Goal: Transaction & Acquisition: Purchase product/service

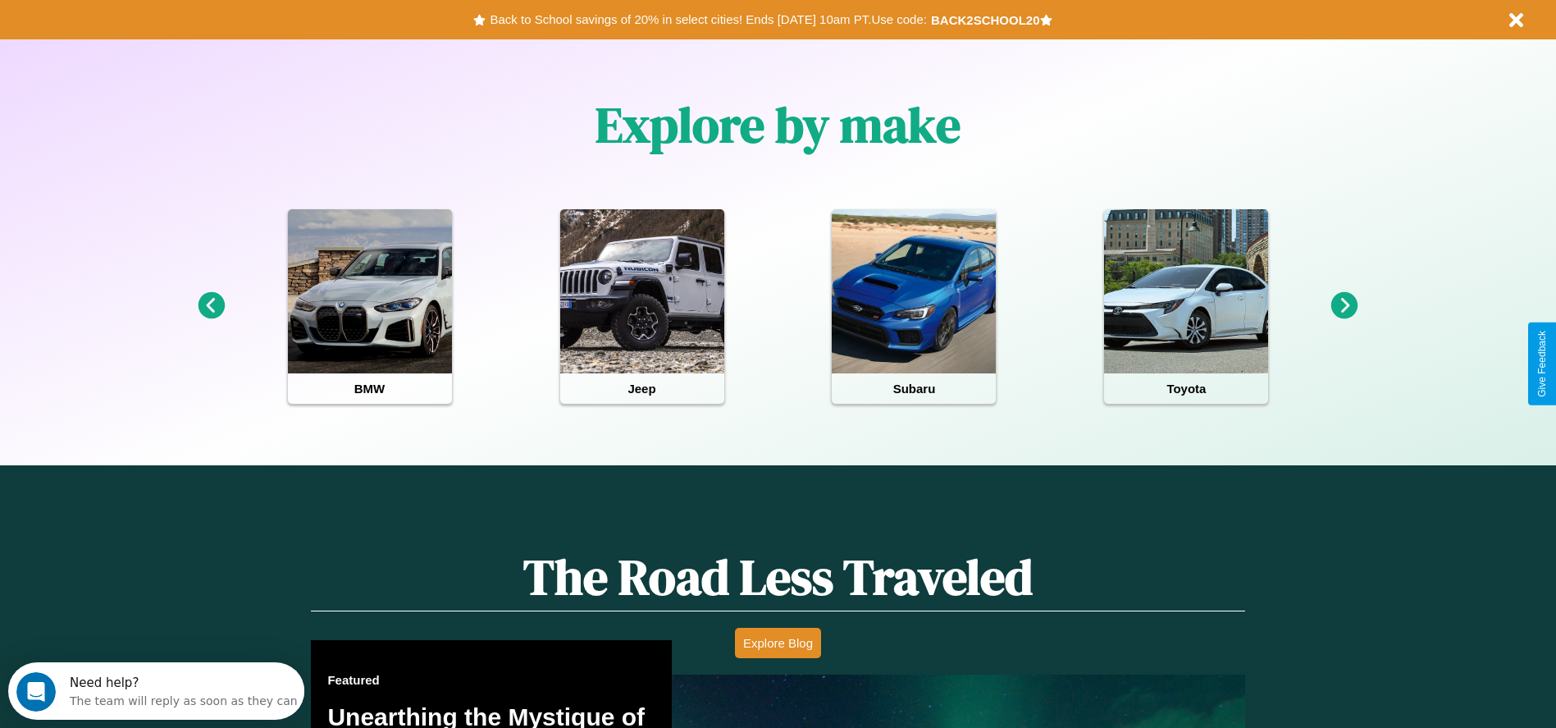
scroll to position [731, 0]
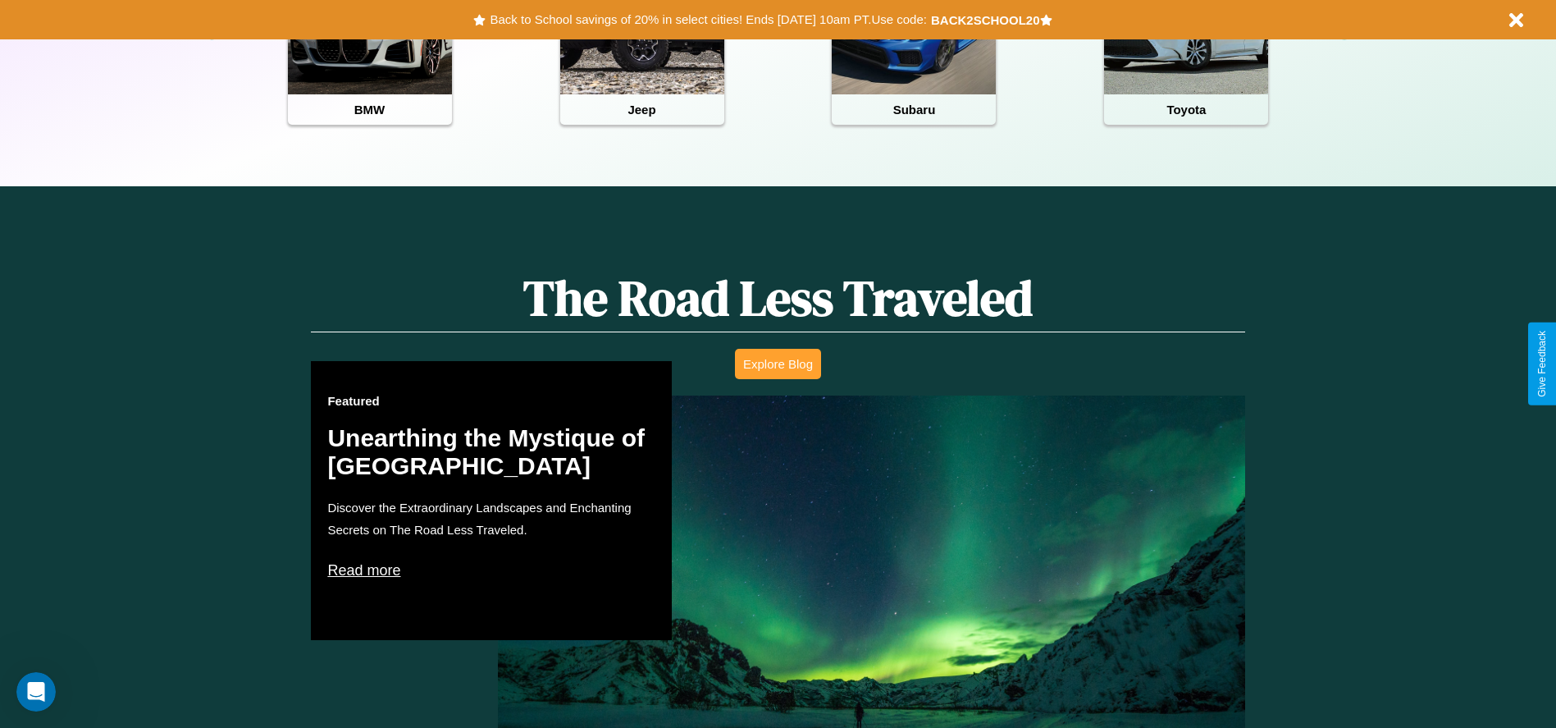
click at [778, 363] on button "Explore Blog" at bounding box center [778, 364] width 86 height 30
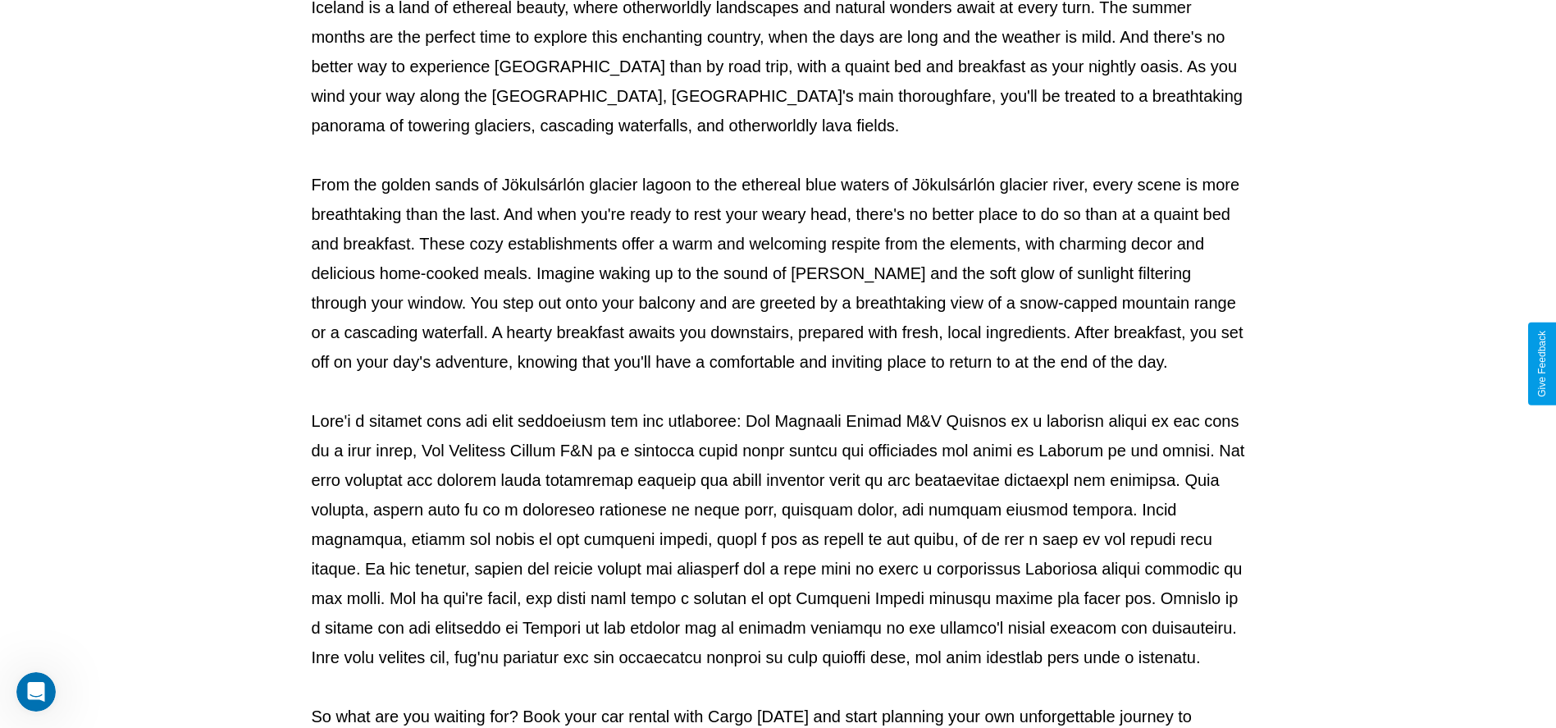
scroll to position [544, 0]
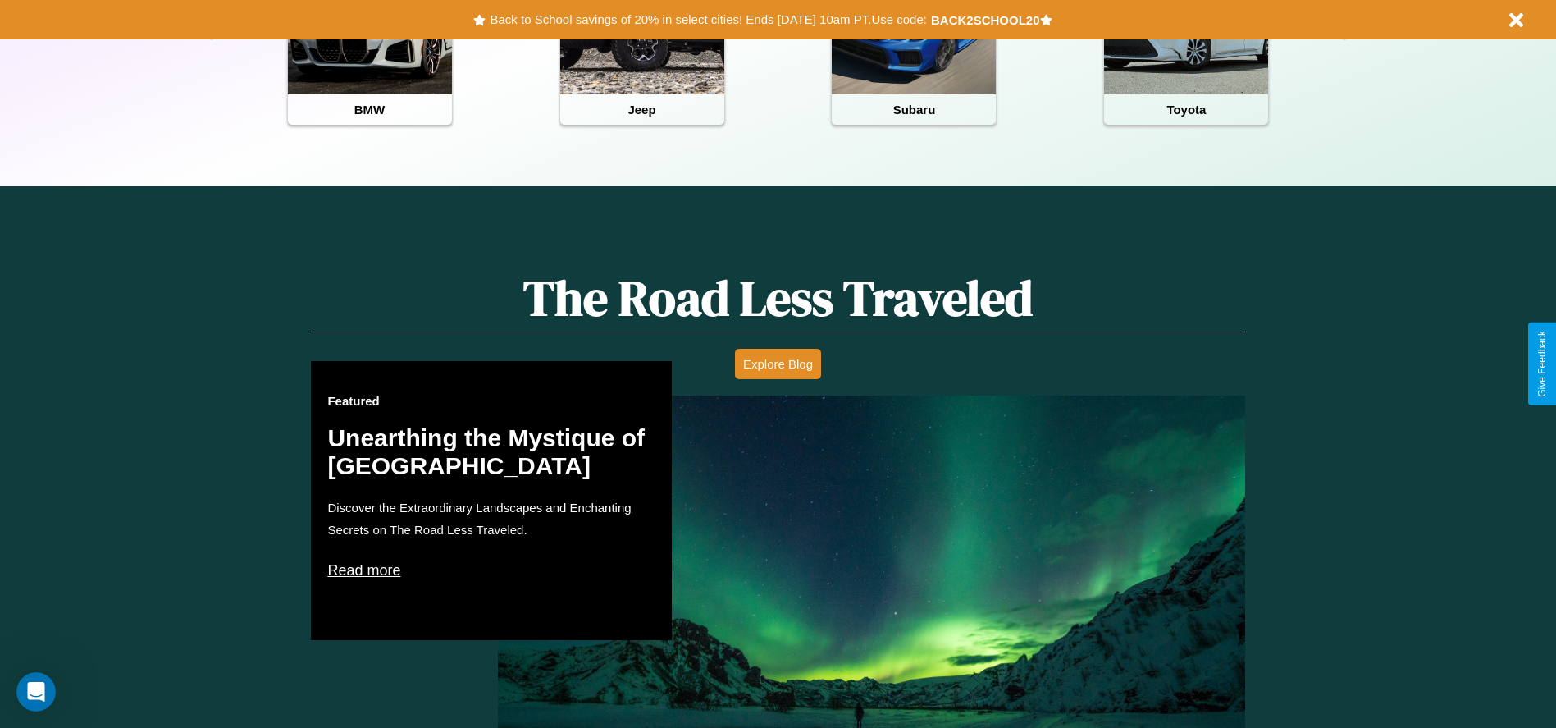
scroll to position [1984, 0]
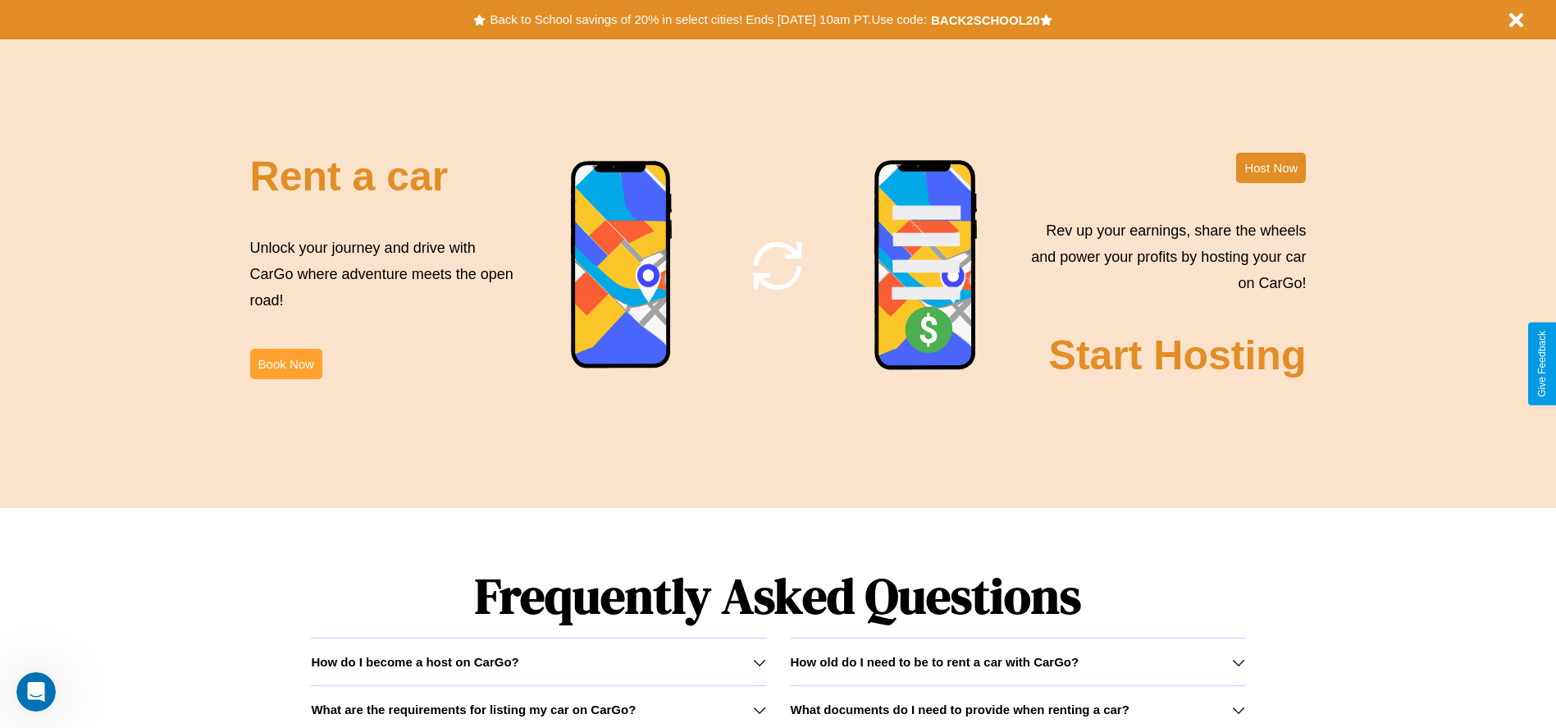
click at [285, 363] on button "Book Now" at bounding box center [286, 364] width 72 height 30
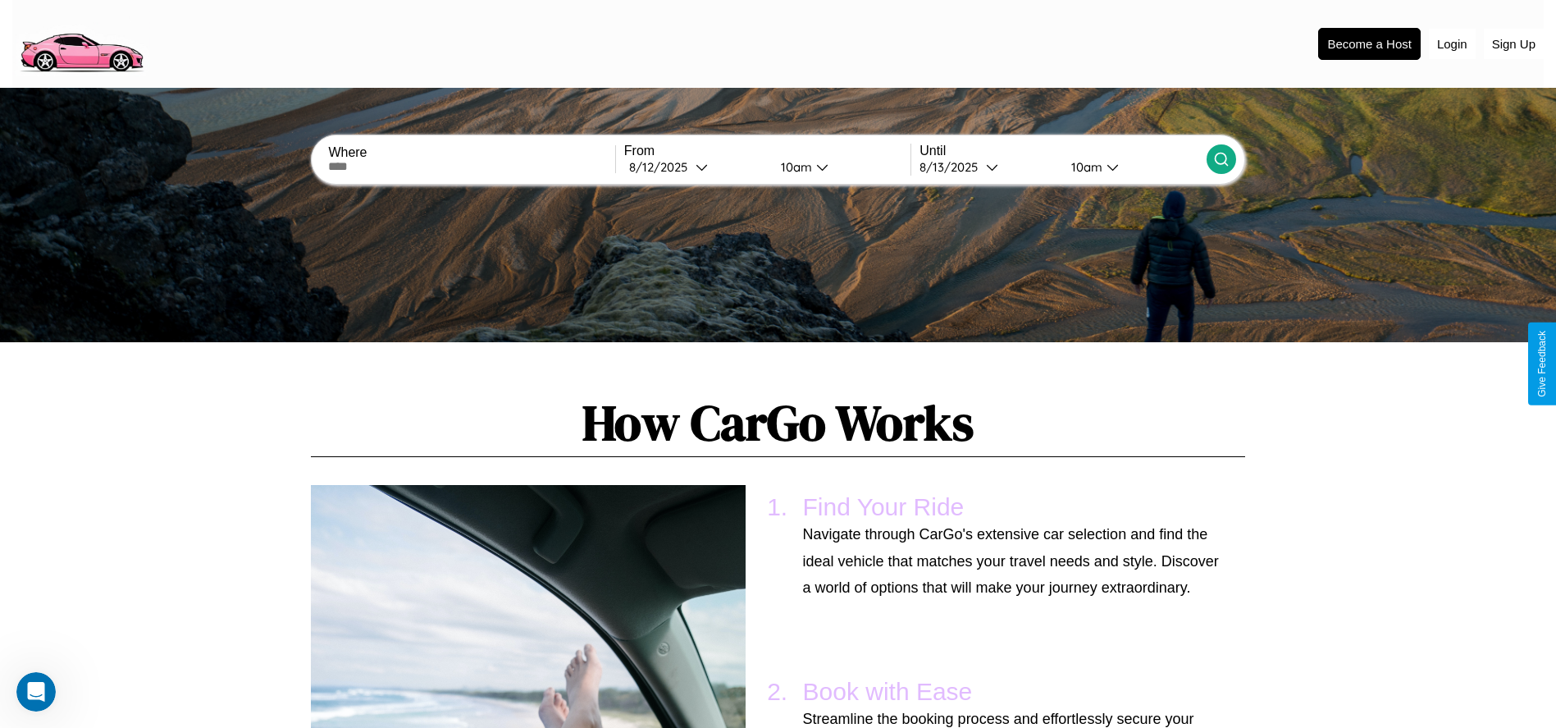
click at [472, 167] on input "text" at bounding box center [471, 166] width 286 height 13
type input "**********"
click at [696, 167] on div "[DATE]" at bounding box center [662, 167] width 66 height 16
select select "*"
select select "****"
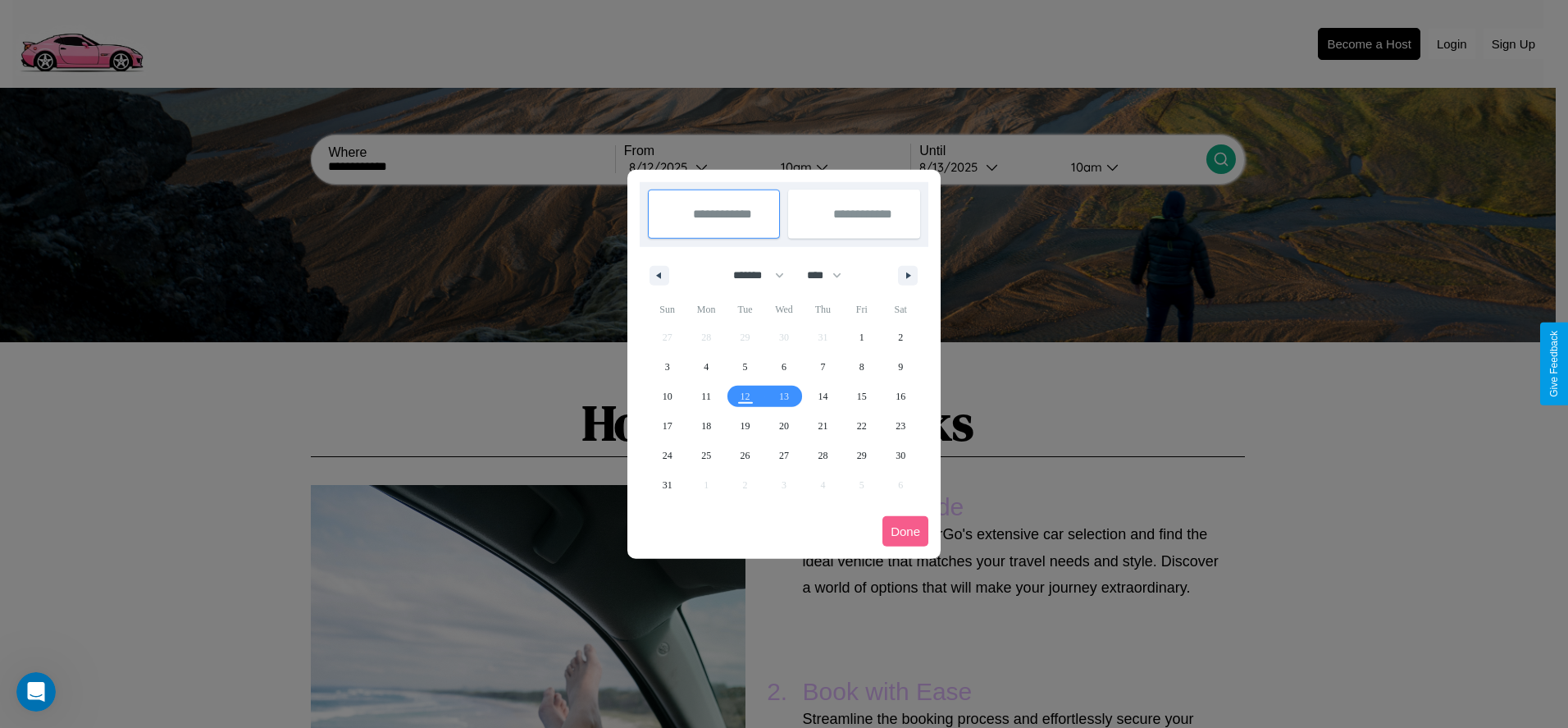
click at [751, 275] on select "******* ******** ***** ***** *** **** **** ****** ********* ******* ******** **…" at bounding box center [756, 275] width 70 height 27
select select "*"
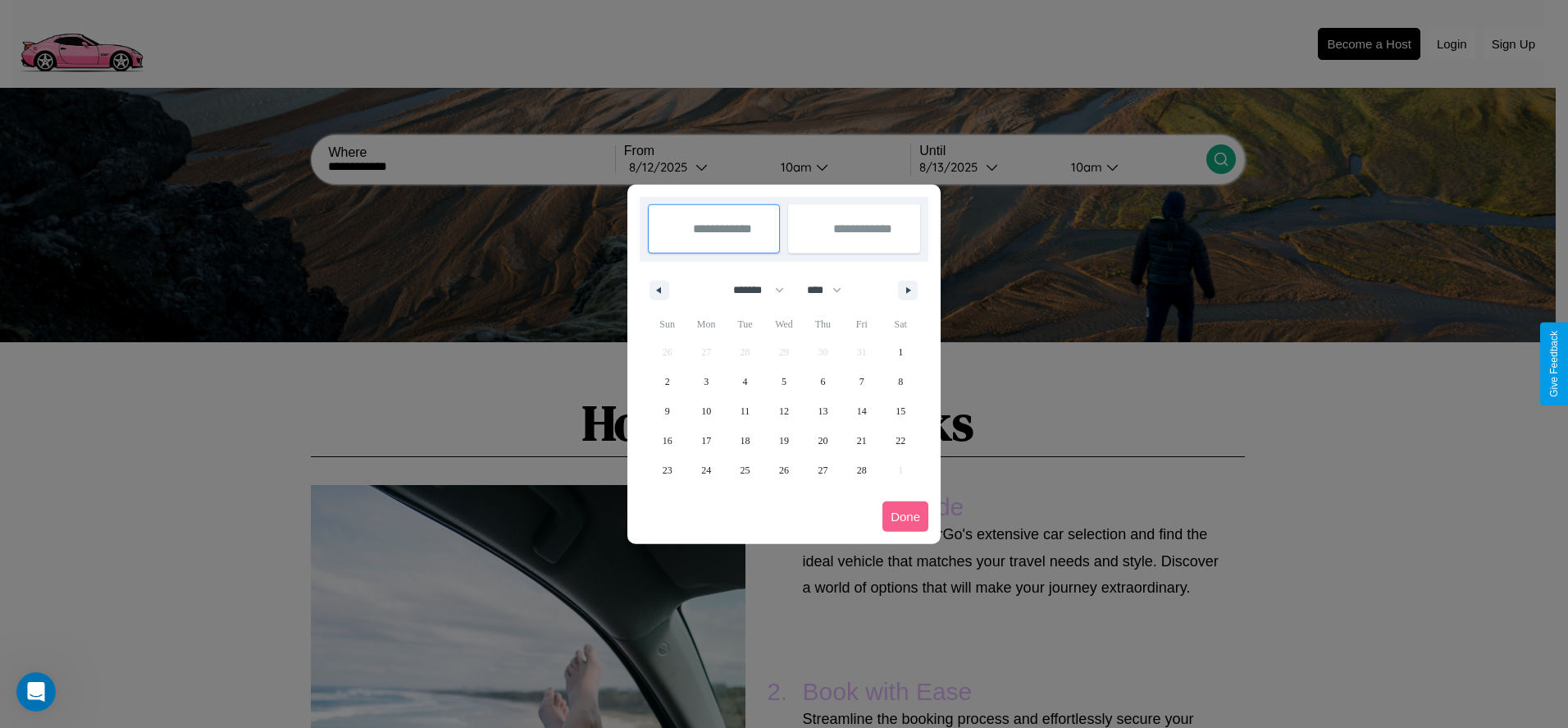
drag, startPoint x: 832, startPoint y: 290, endPoint x: 784, endPoint y: 329, distance: 61.8
click at [832, 290] on select "**** **** **** **** **** **** **** **** **** **** **** **** **** **** **** ****…" at bounding box center [823, 289] width 49 height 27
select select "****"
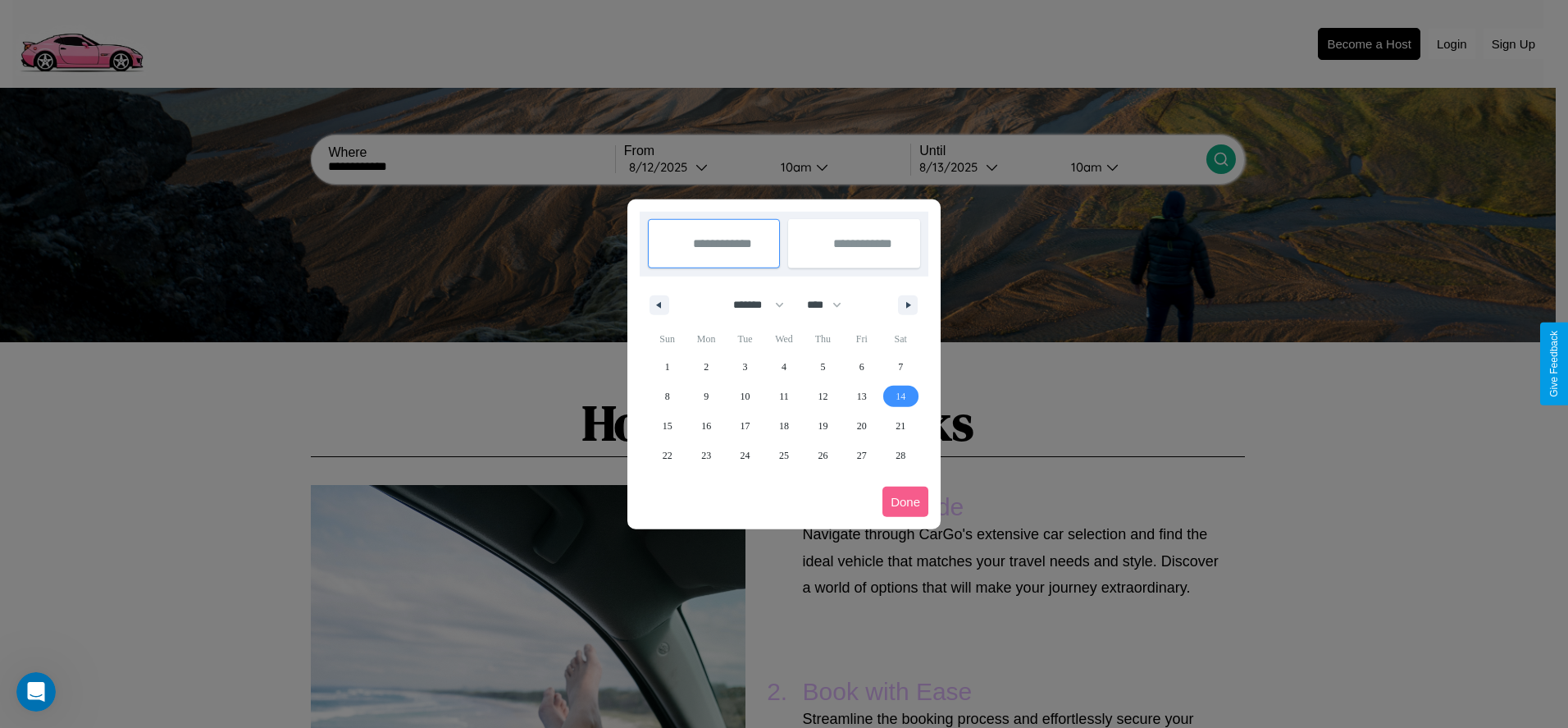
click at [901, 395] on span "14" at bounding box center [901, 396] width 10 height 30
type input "**********"
click at [823, 425] on span "19" at bounding box center [823, 426] width 10 height 30
type input "**********"
click at [906, 501] on button "Done" at bounding box center [906, 501] width 46 height 30
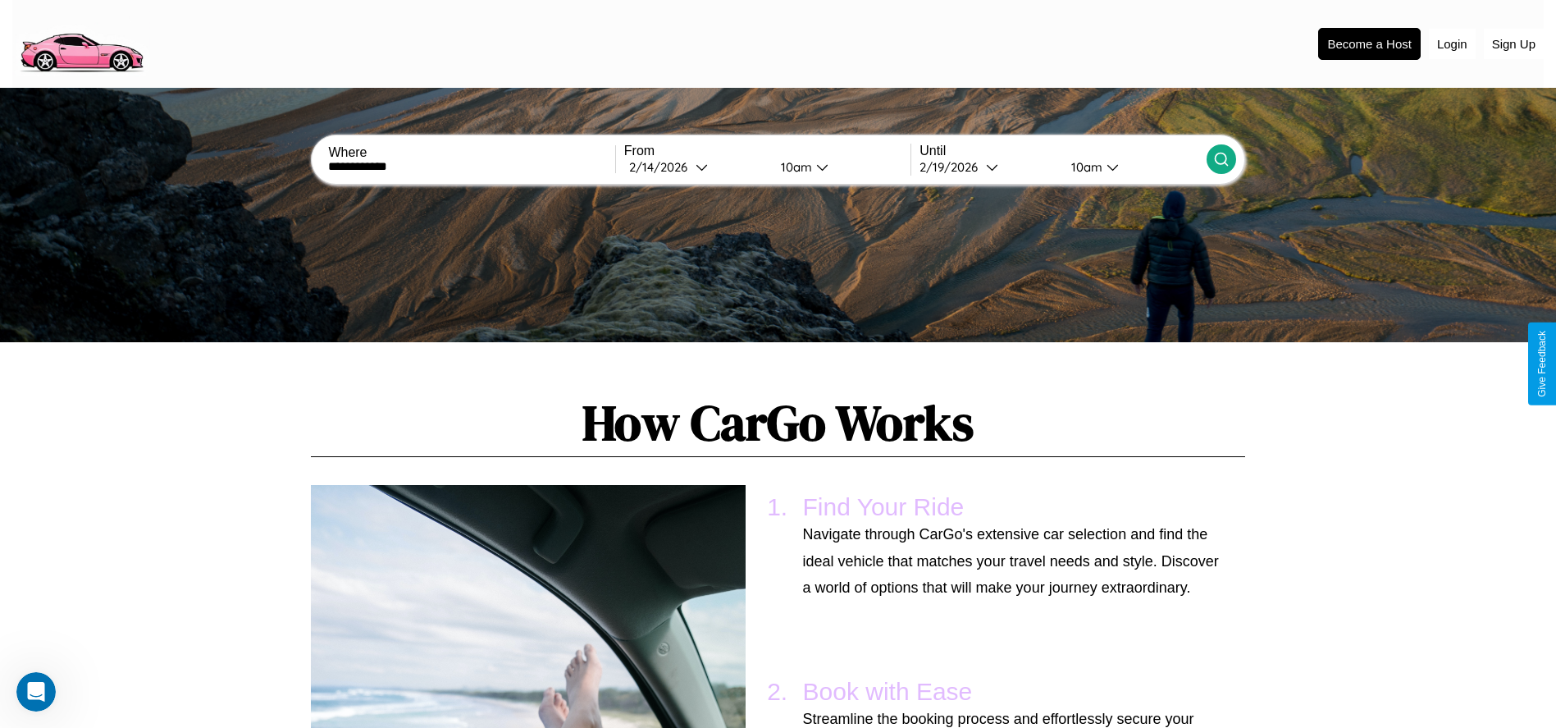
click at [793, 167] on div "10am" at bounding box center [794, 167] width 43 height 16
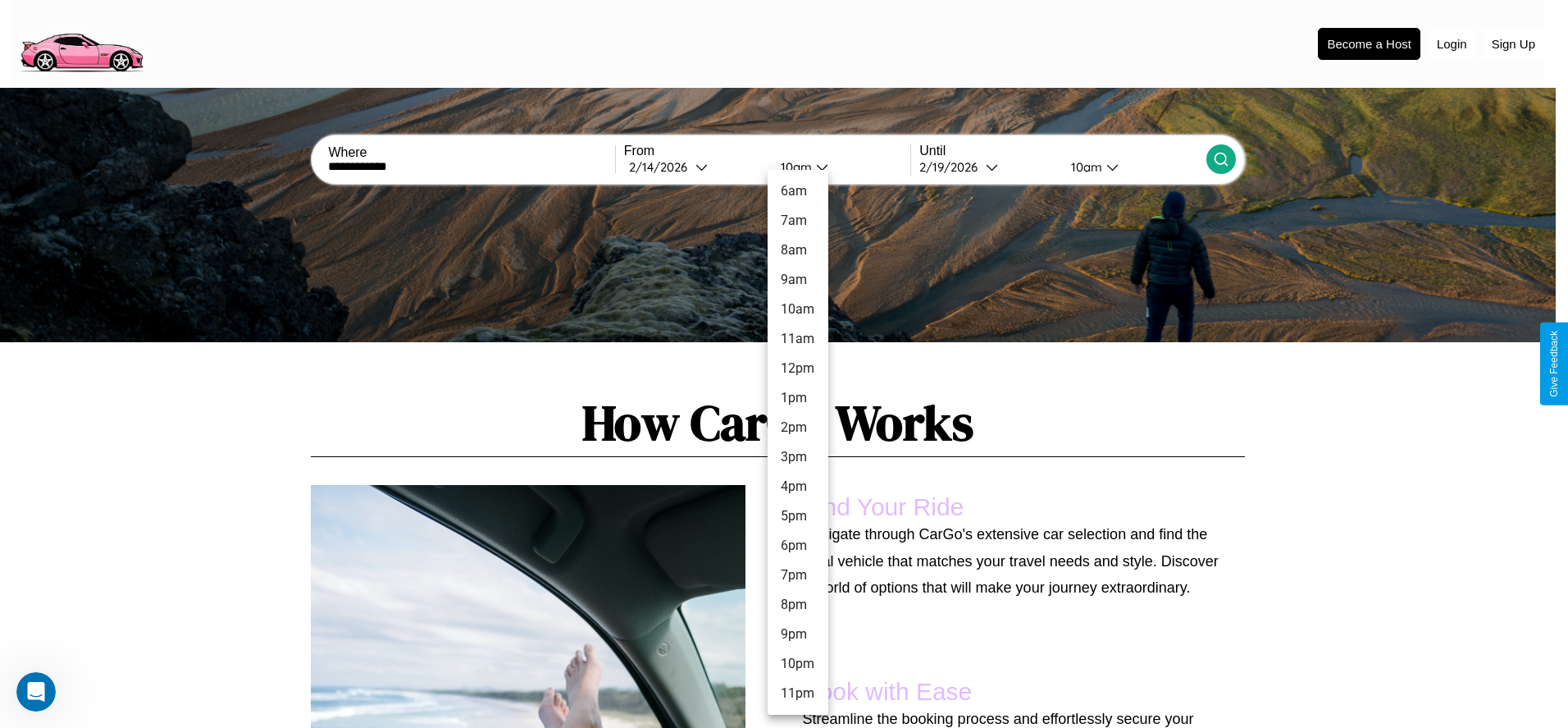
click at [797, 398] on li "1pm" at bounding box center [798, 398] width 61 height 30
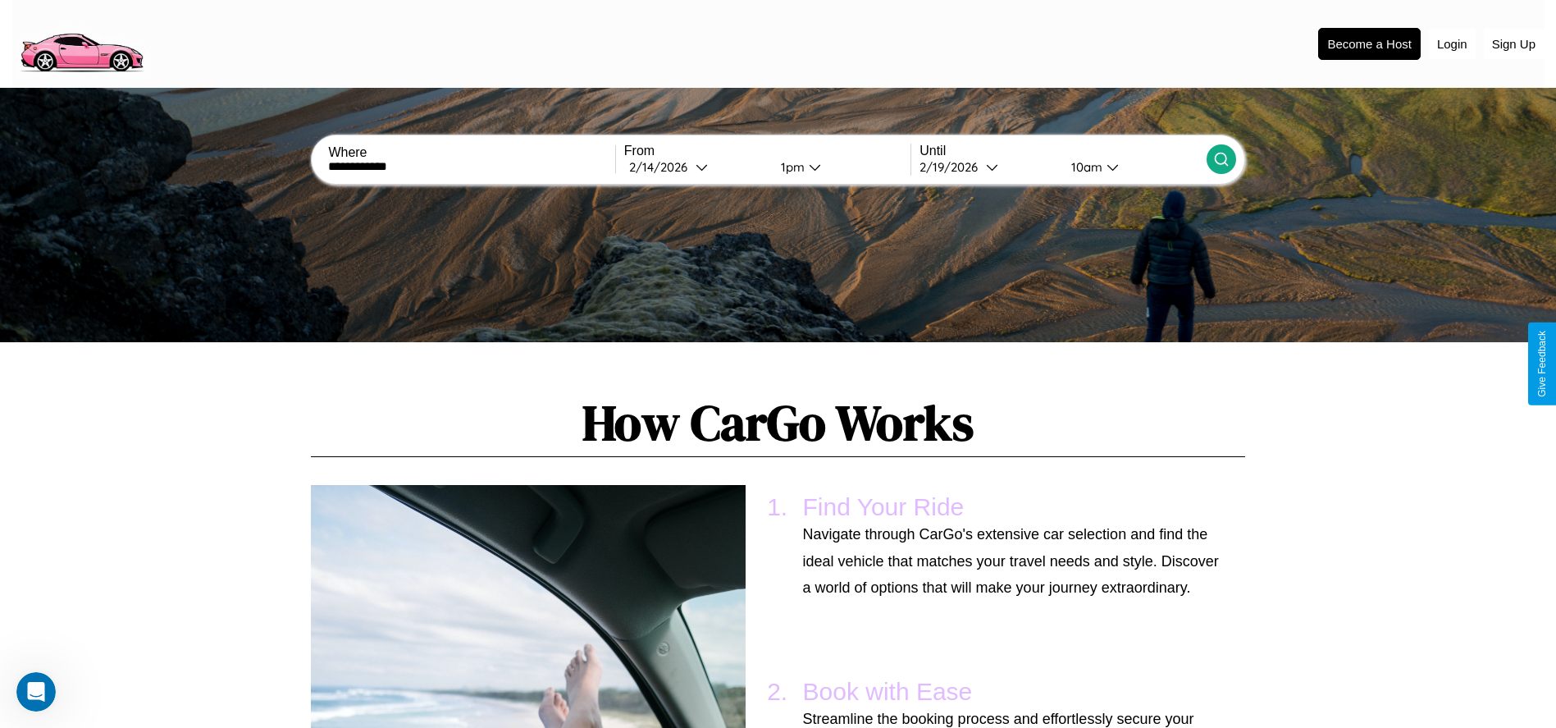
click at [1084, 167] on div "10am" at bounding box center [1084, 167] width 43 height 16
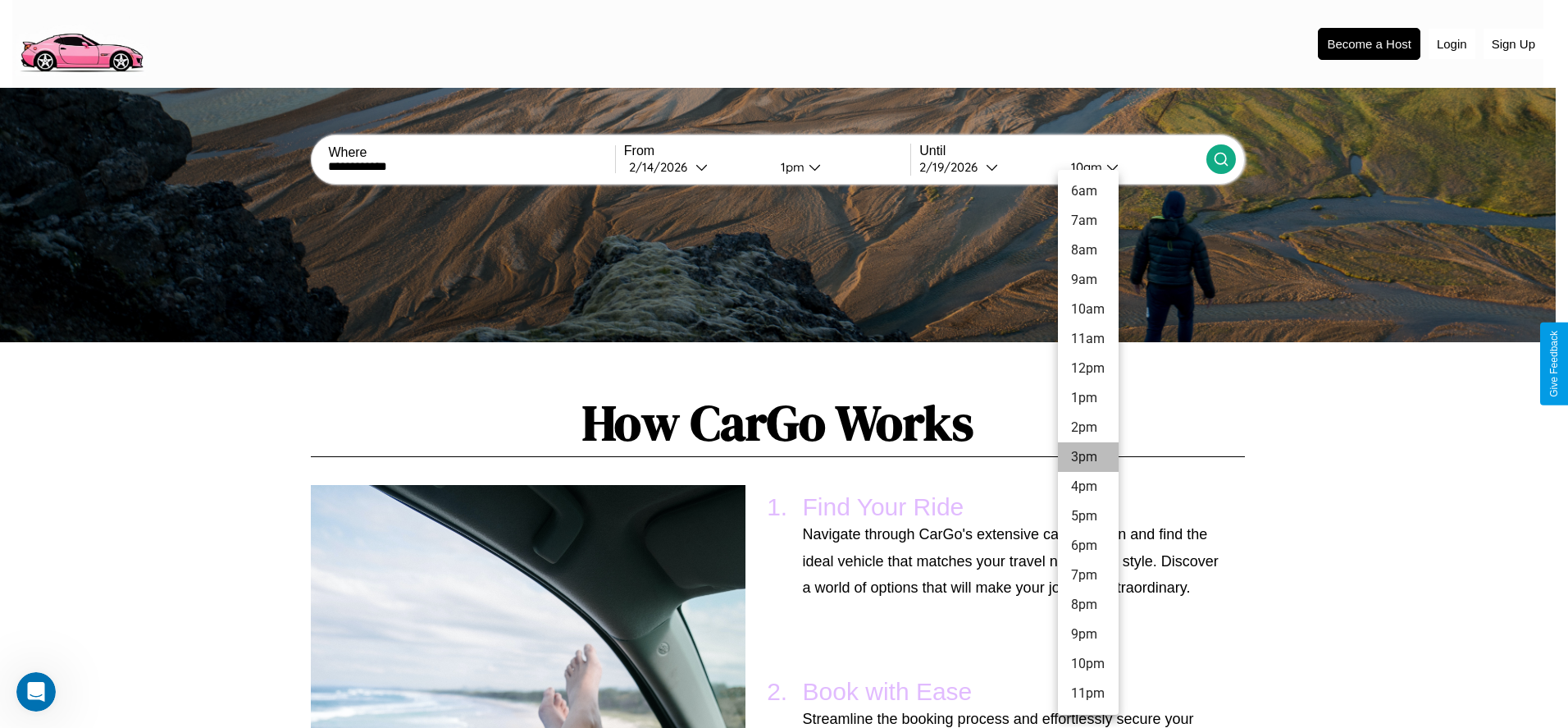
click at [1088, 457] on li "3pm" at bounding box center [1088, 457] width 61 height 30
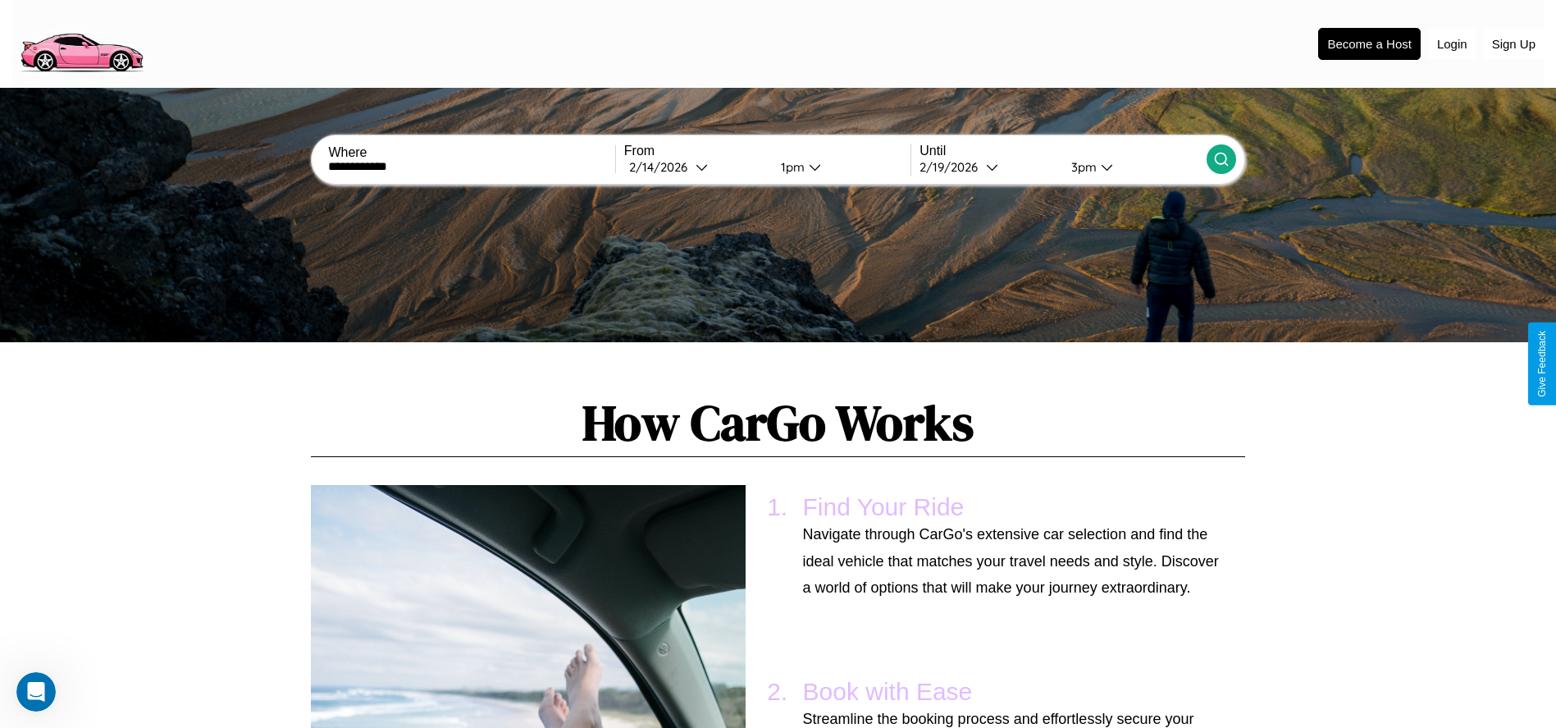
click at [1221, 159] on icon at bounding box center [1221, 159] width 16 height 16
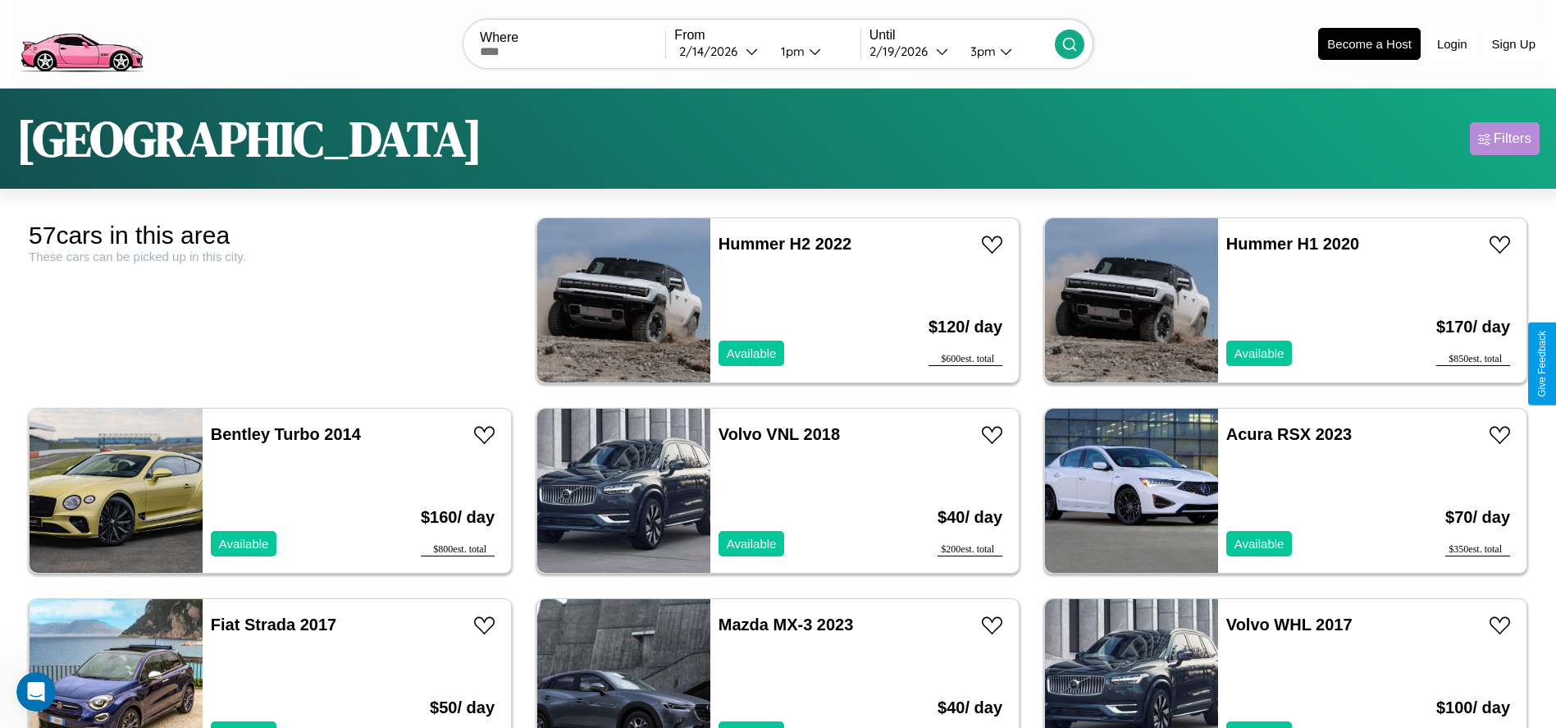
click at [1504, 139] on div "Filters" at bounding box center [1513, 138] width 38 height 16
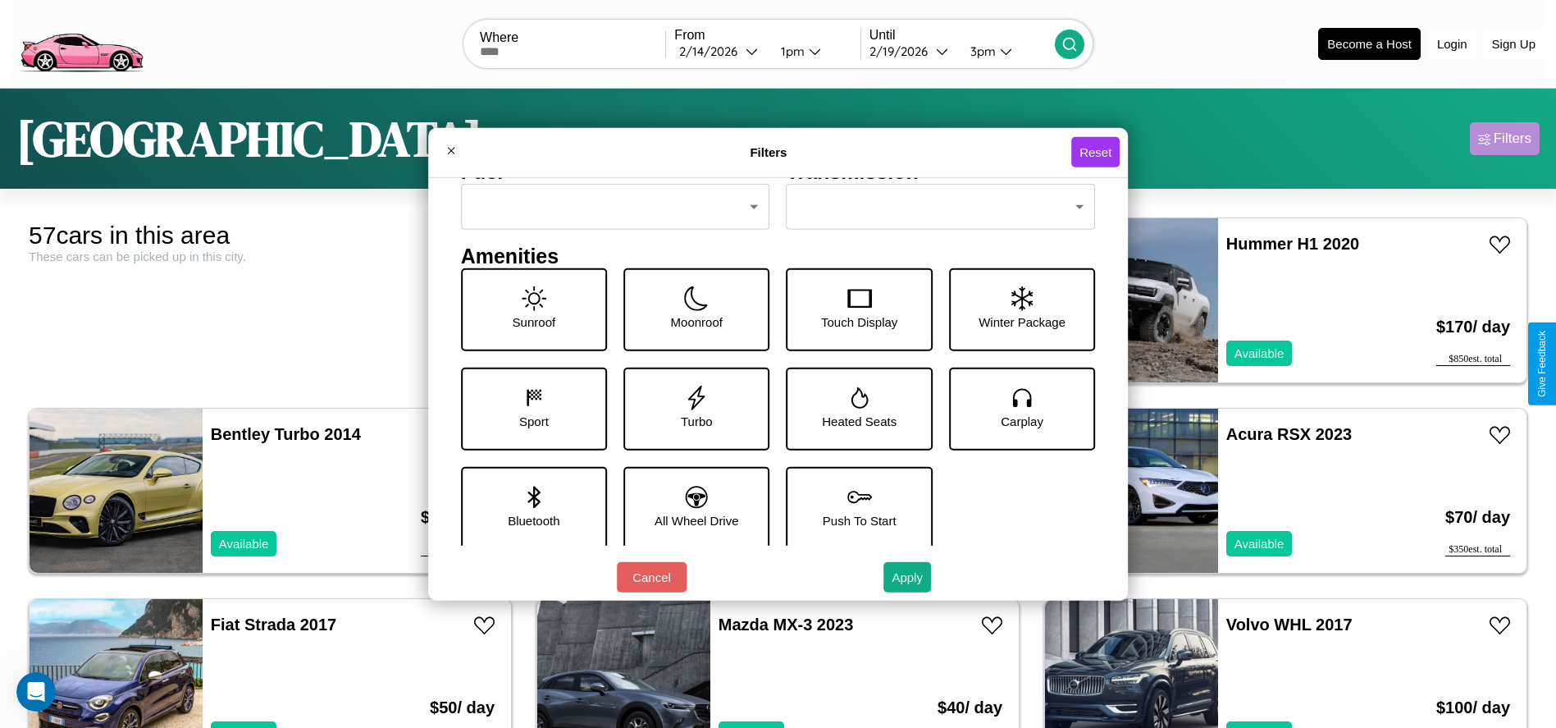
scroll to position [227, 0]
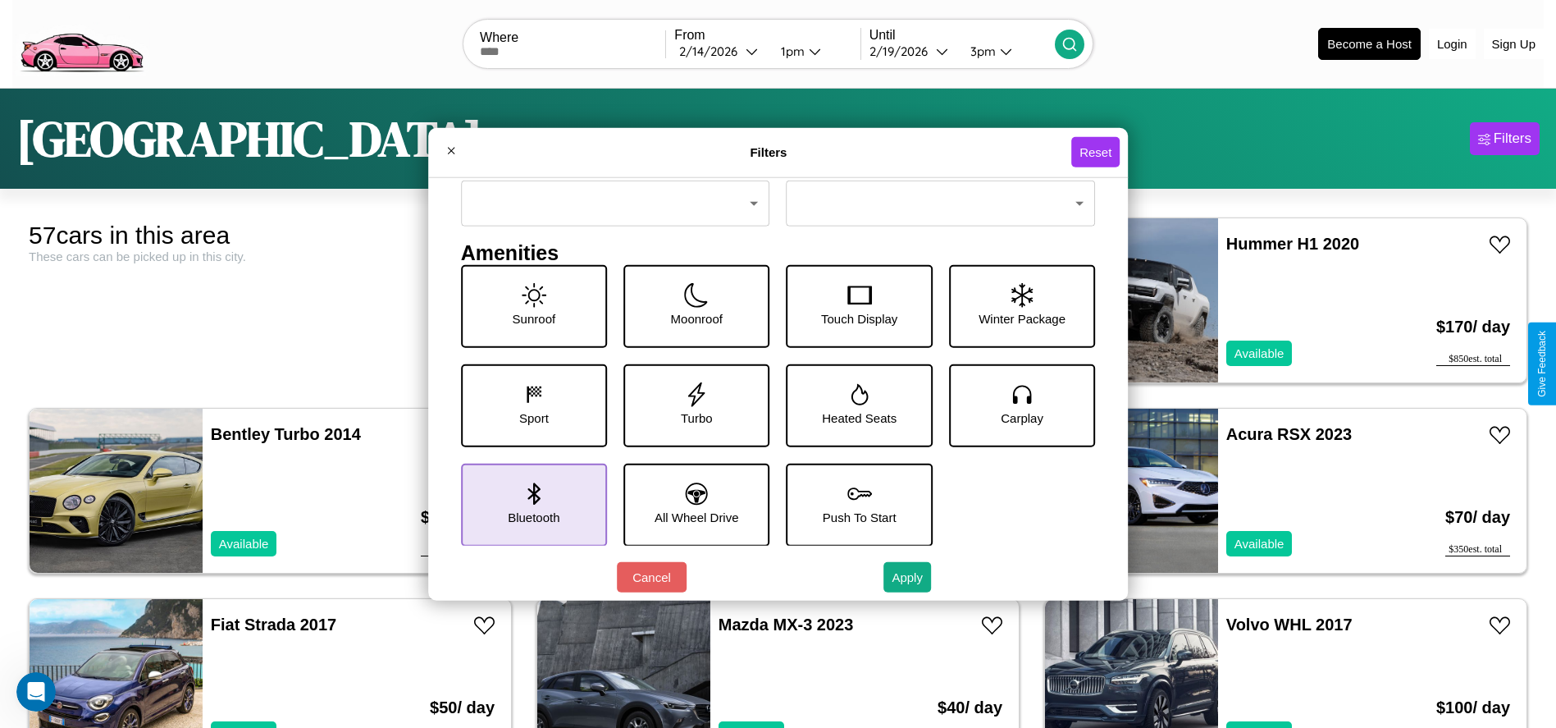
click at [530, 504] on icon at bounding box center [533, 493] width 12 height 22
click at [691, 404] on icon at bounding box center [696, 393] width 25 height 25
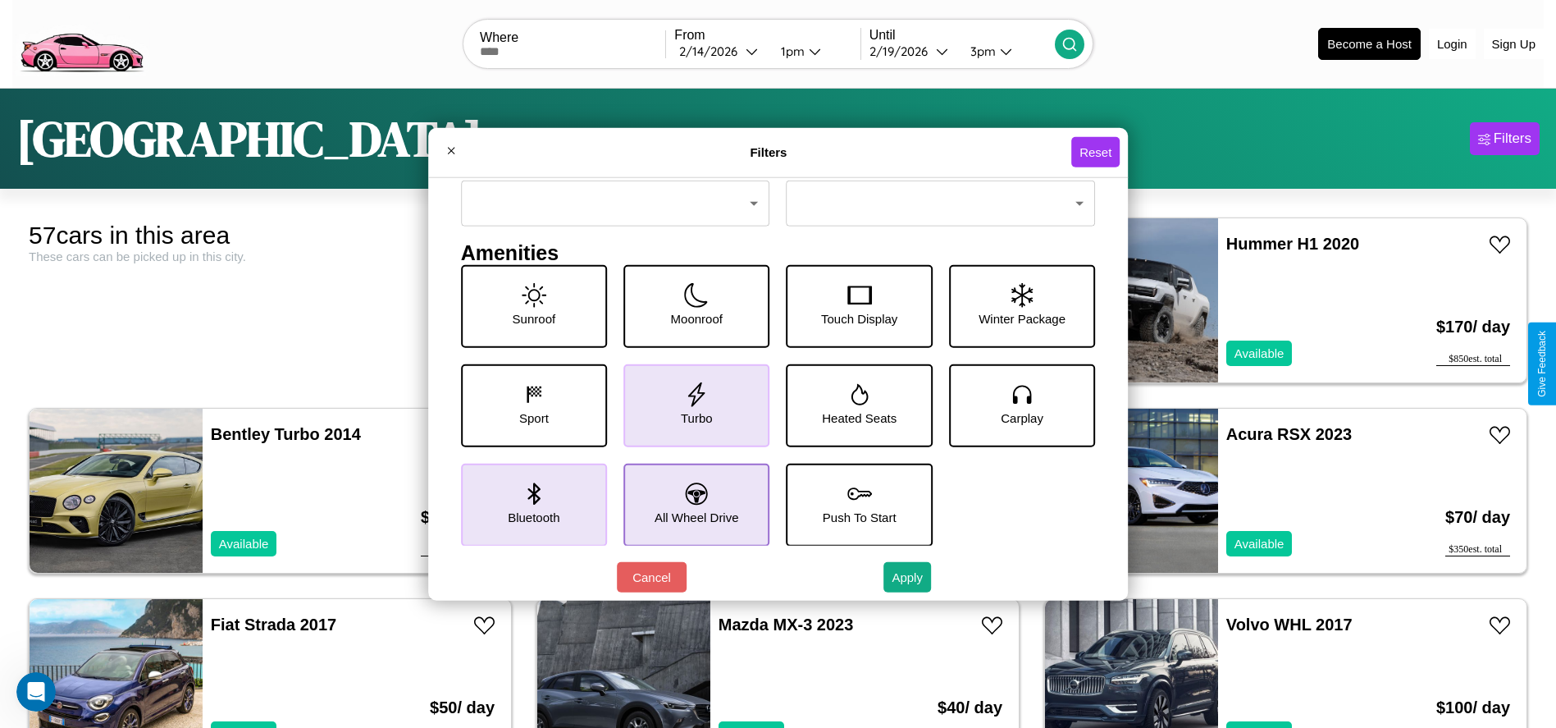
click at [691, 504] on icon at bounding box center [697, 493] width 22 height 22
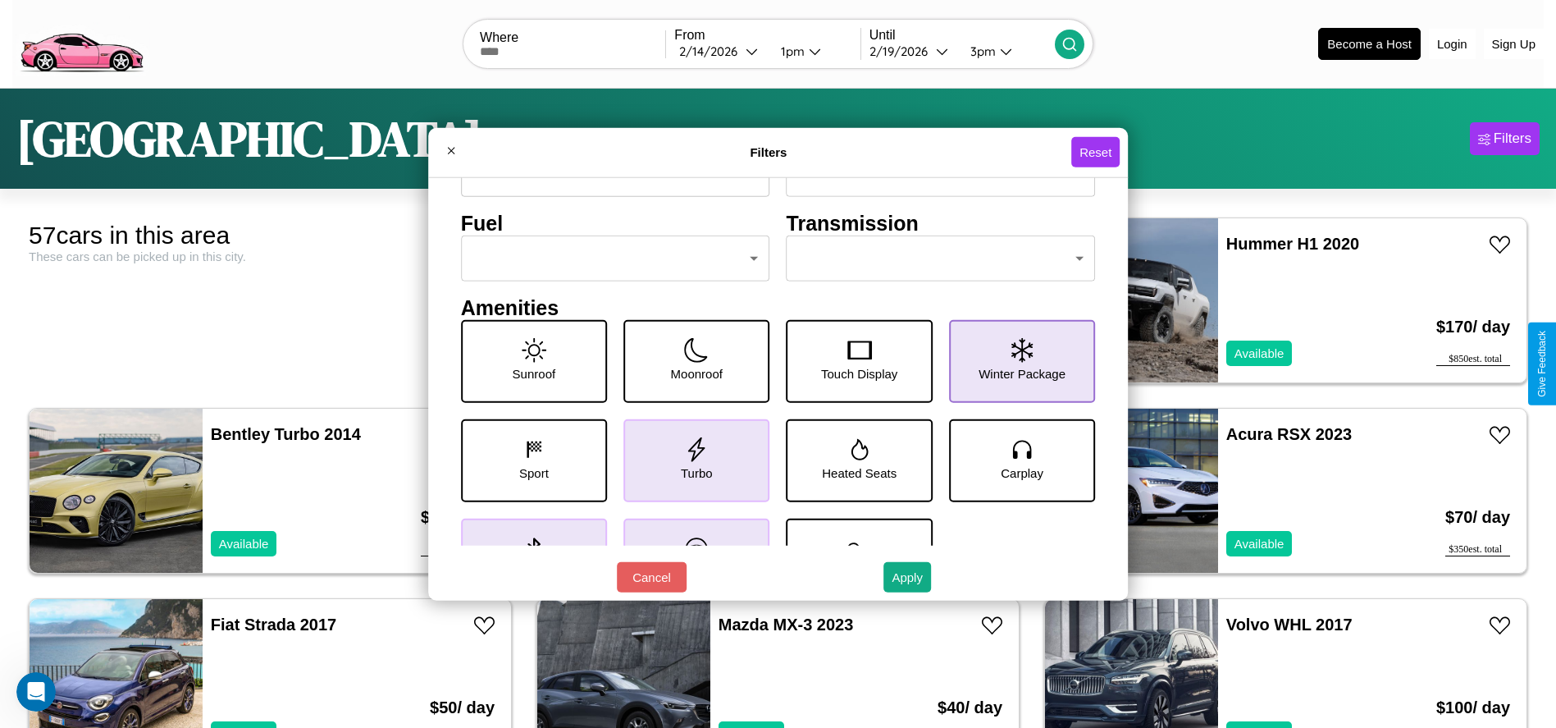
click at [1013, 361] on icon at bounding box center [1021, 349] width 21 height 25
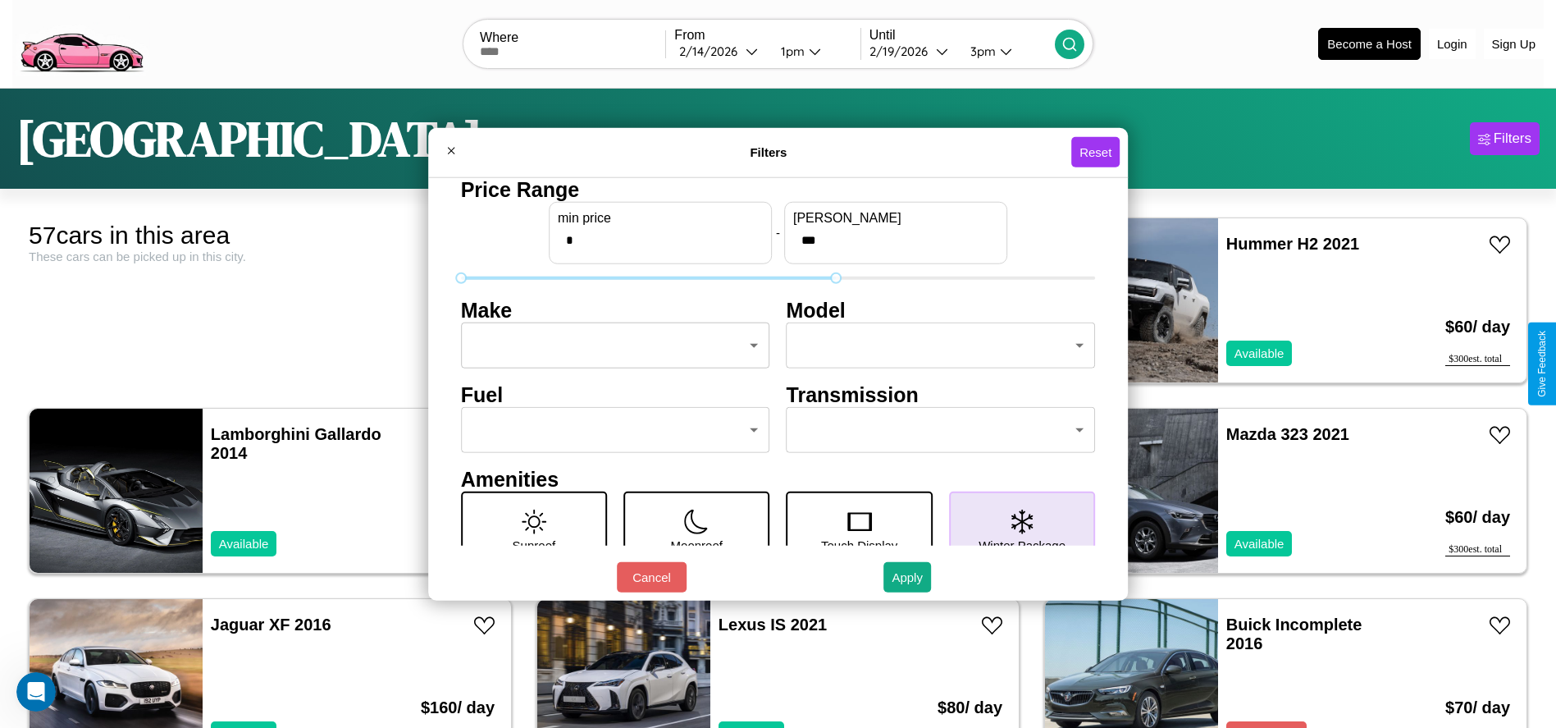
type input "***"
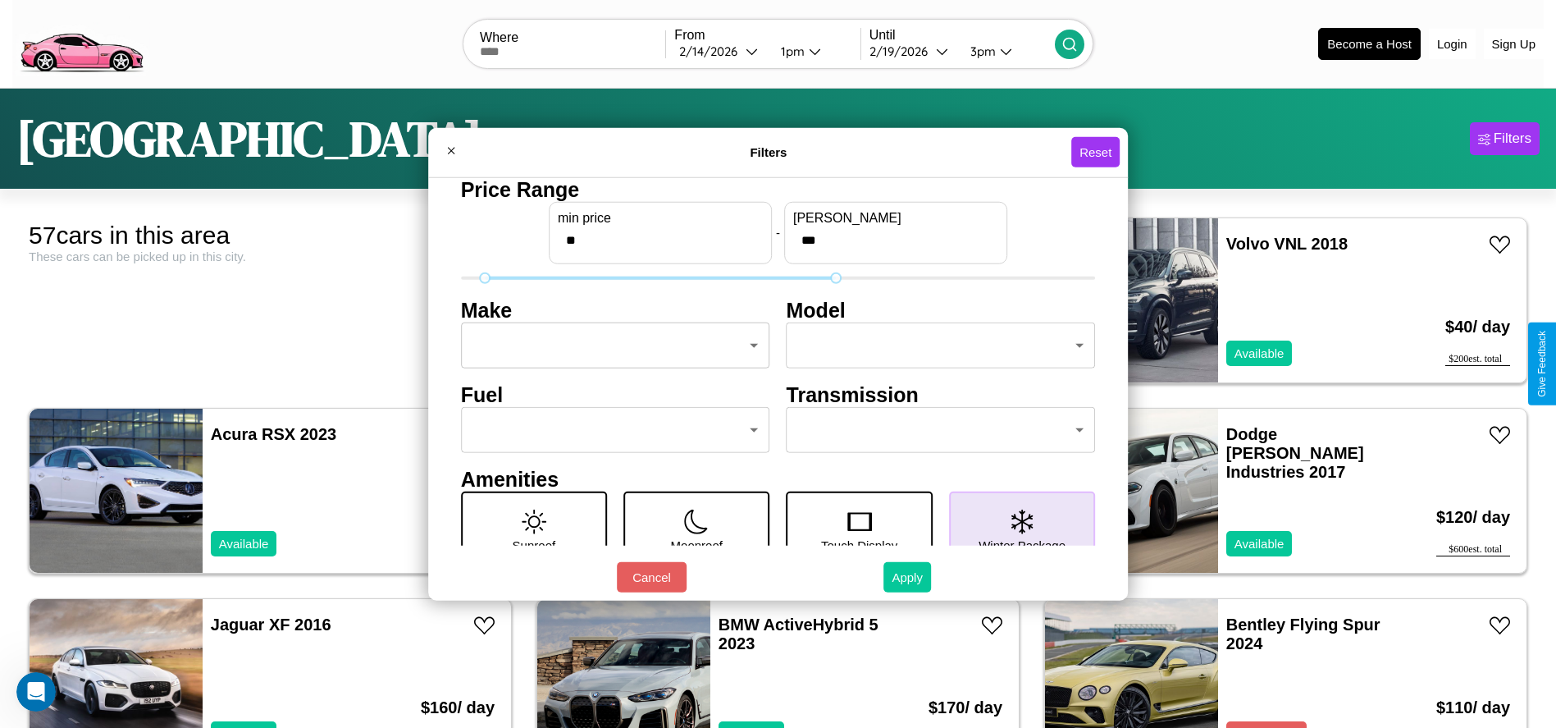
type input "**"
click at [908, 577] on button "Apply" at bounding box center [907, 577] width 48 height 30
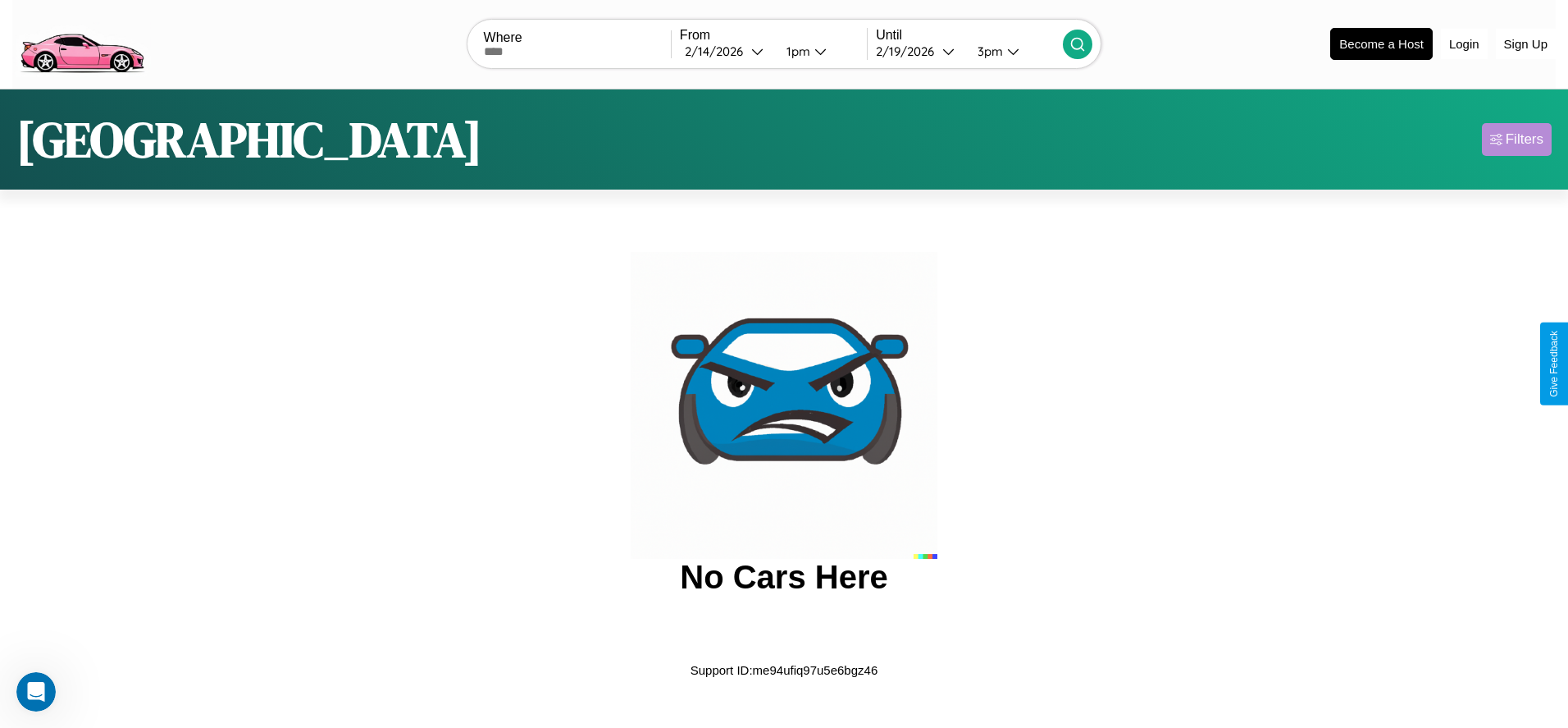
click at [1517, 139] on div "Filters" at bounding box center [1525, 139] width 38 height 16
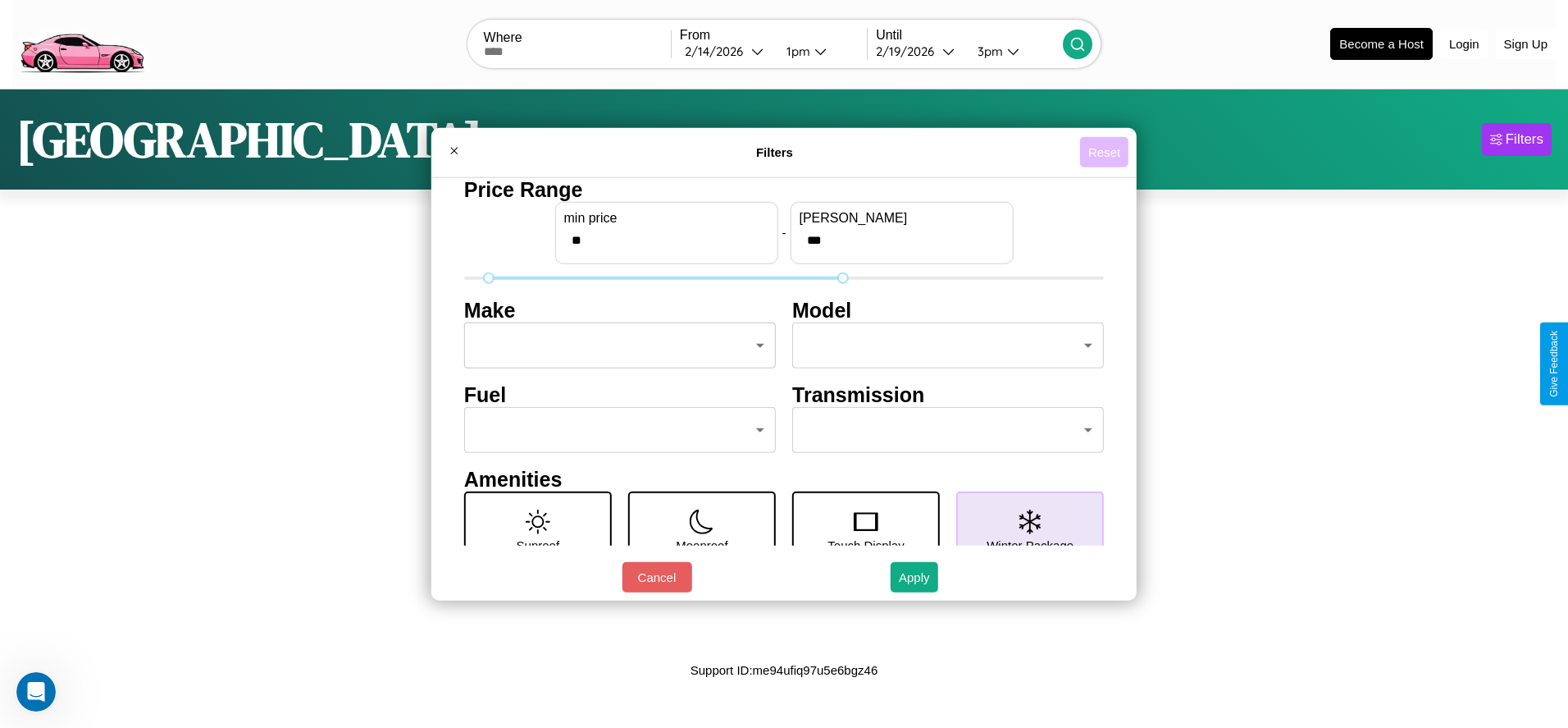
click at [1104, 152] on button "Reset" at bounding box center [1104, 152] width 48 height 30
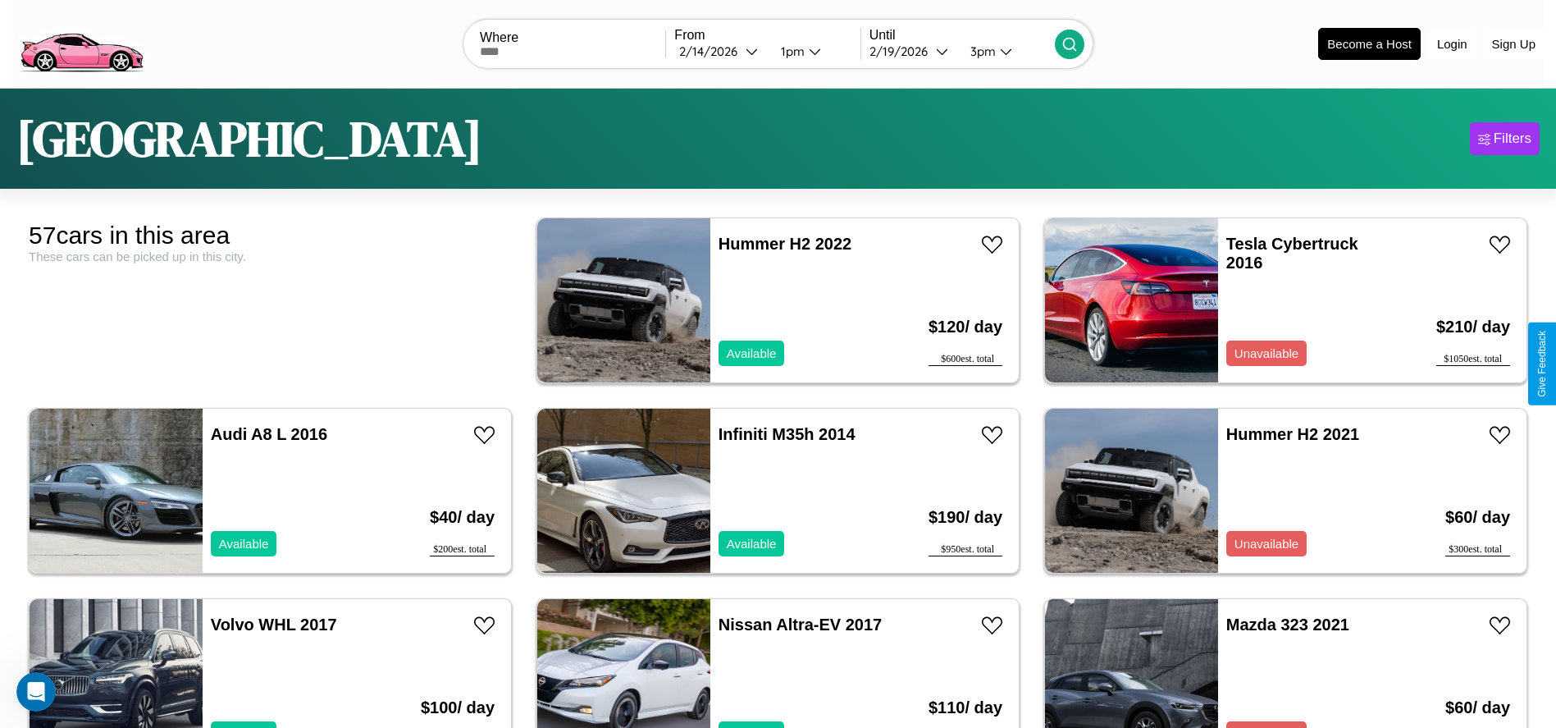
scroll to position [2657, 0]
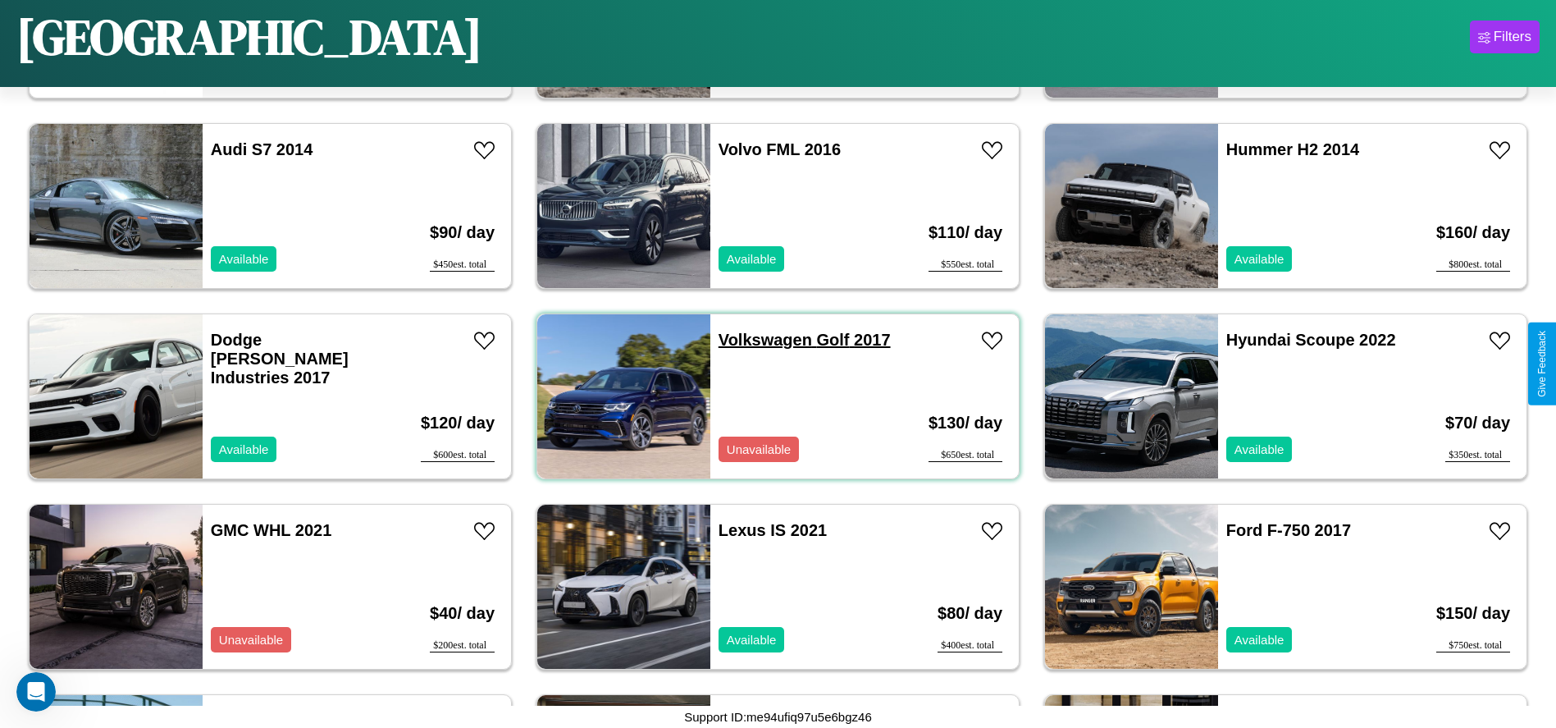
click at [759, 340] on link "Volkswagen Golf 2017" at bounding box center [805, 340] width 172 height 18
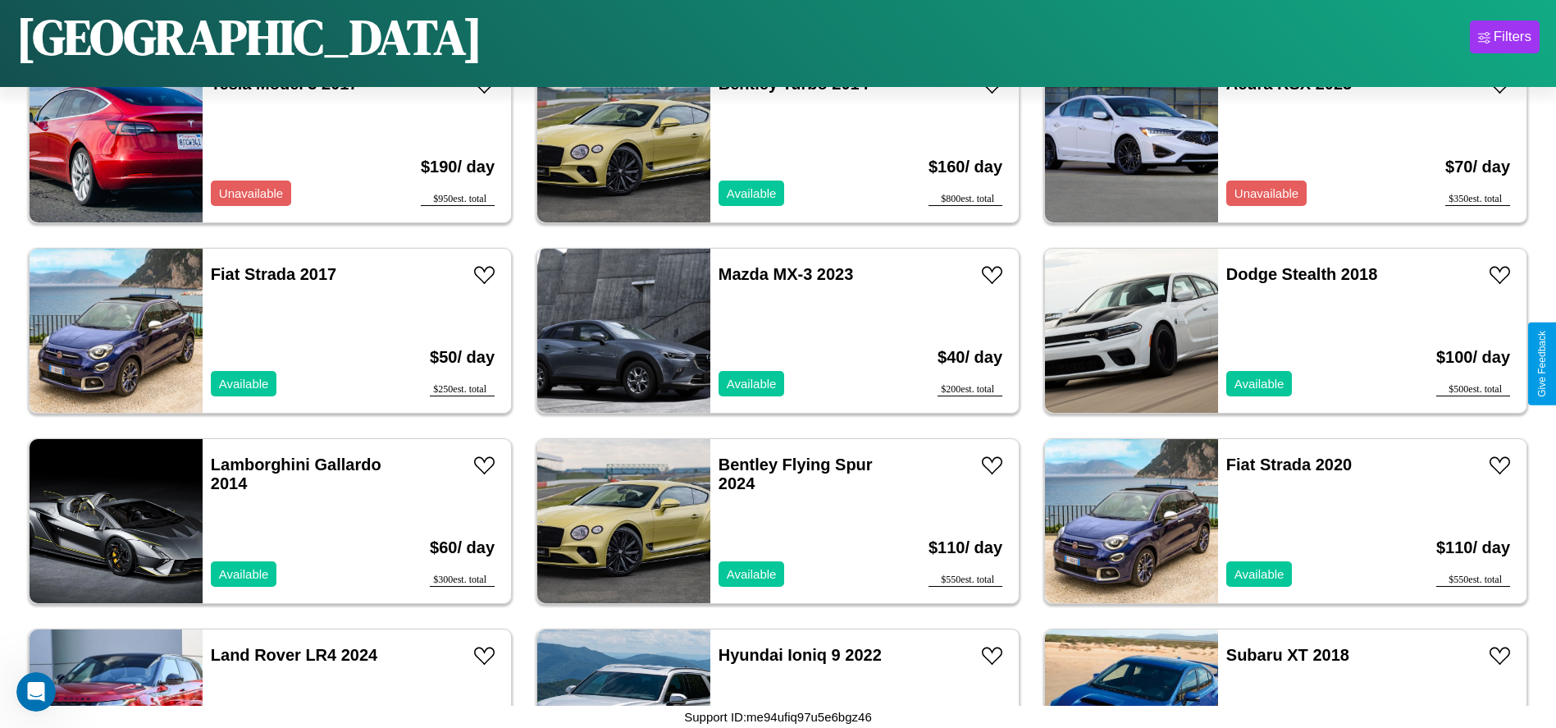
scroll to position [1325, 0]
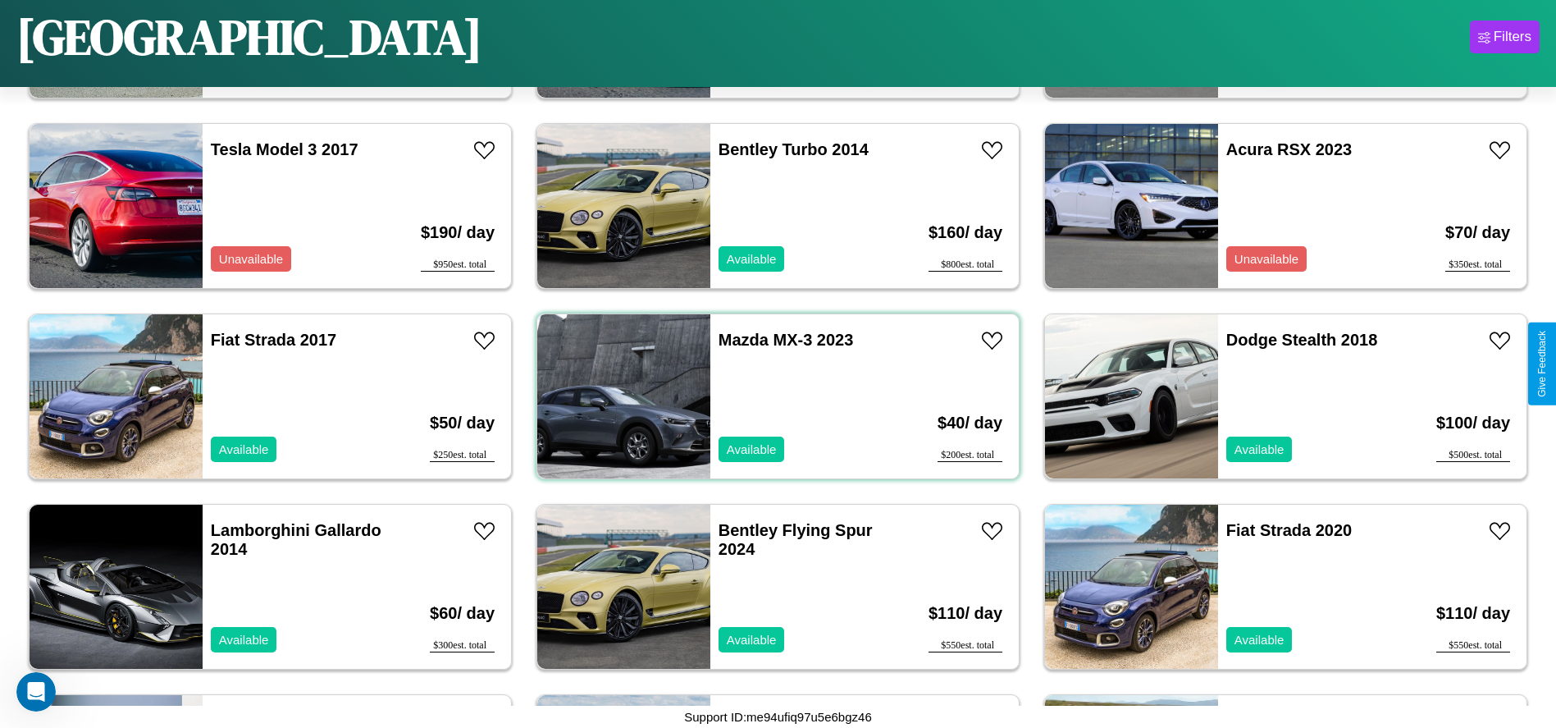
click at [772, 396] on div "Mazda MX-3 2023 Available" at bounding box center [804, 396] width 189 height 164
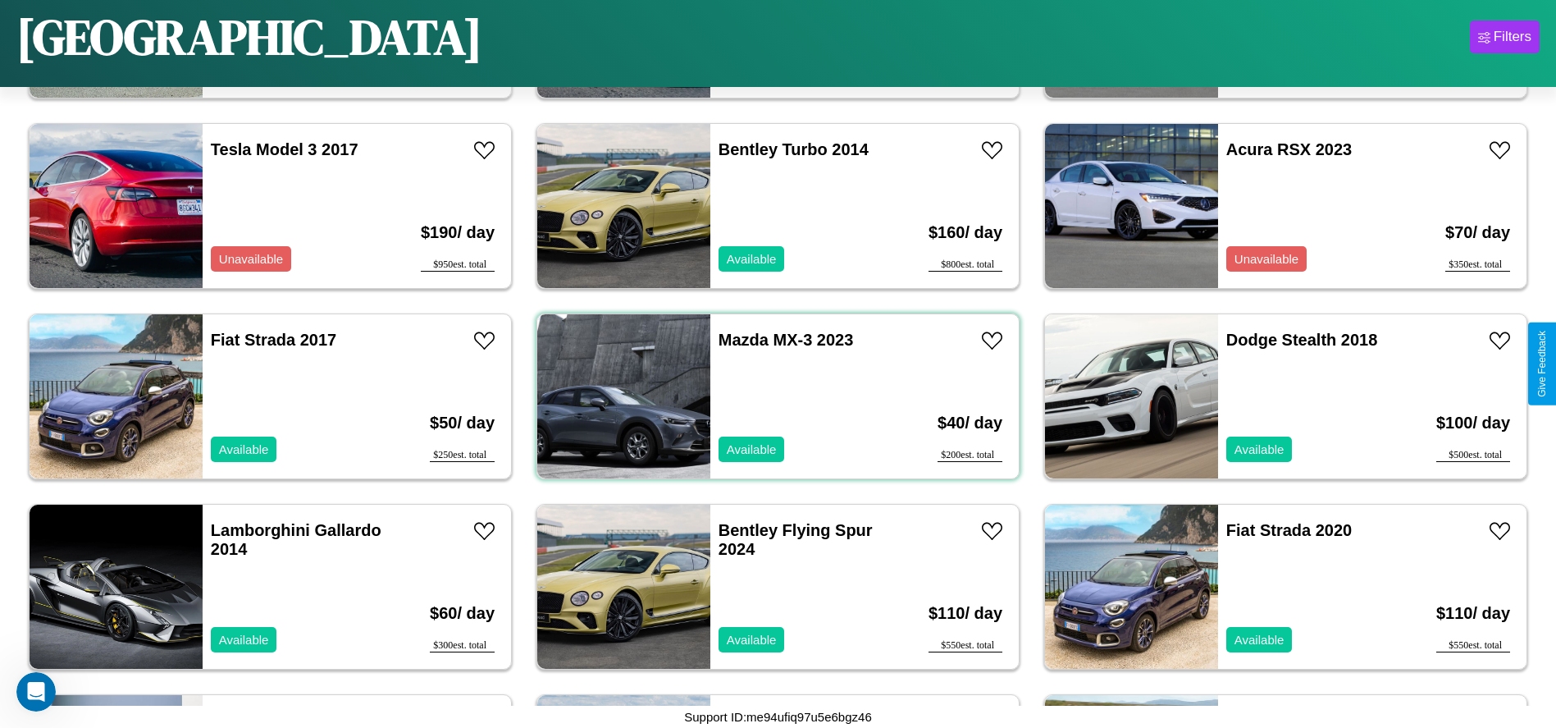
click at [772, 396] on div "Mazda MX-3 2023 Available" at bounding box center [804, 396] width 189 height 164
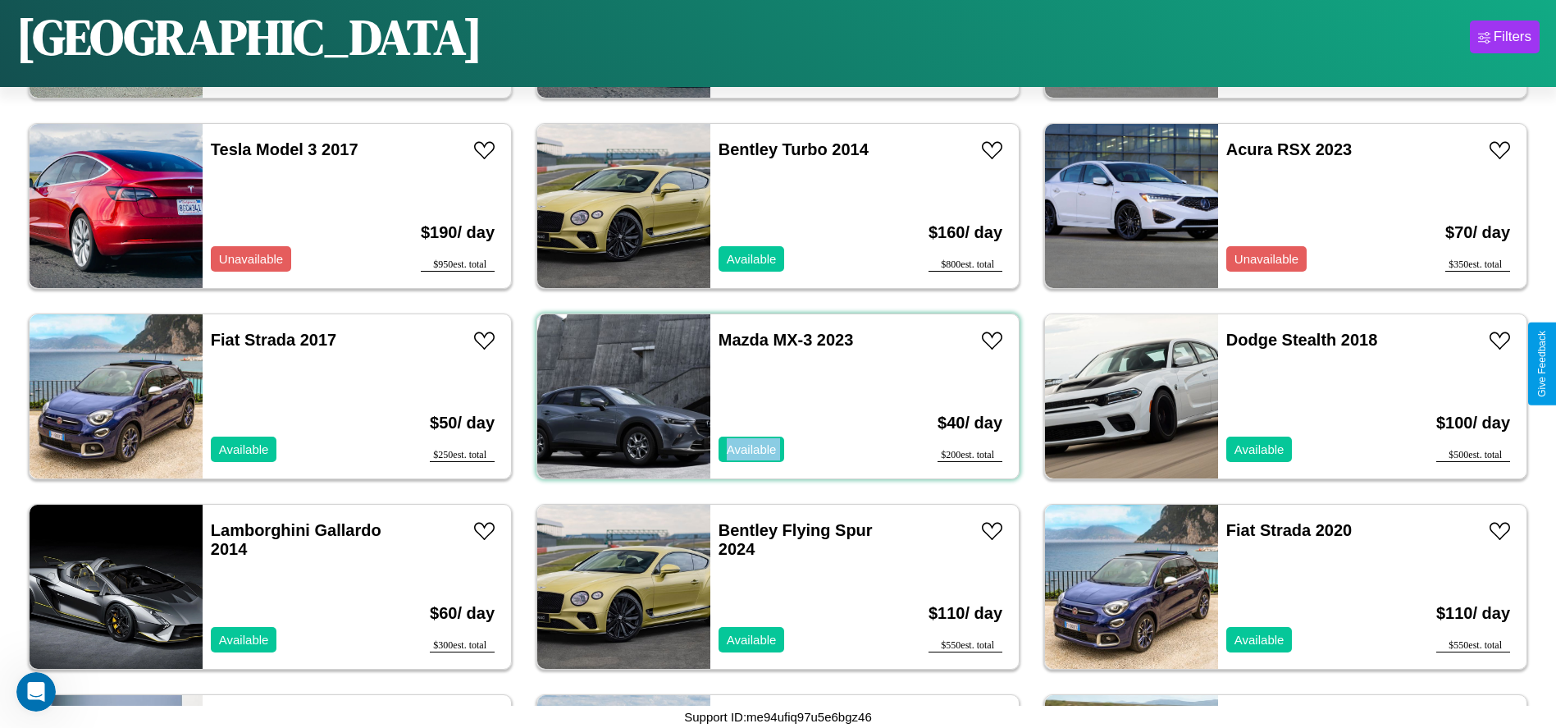
click at [772, 396] on div "Mazda MX-3 2023 Available" at bounding box center [804, 396] width 189 height 164
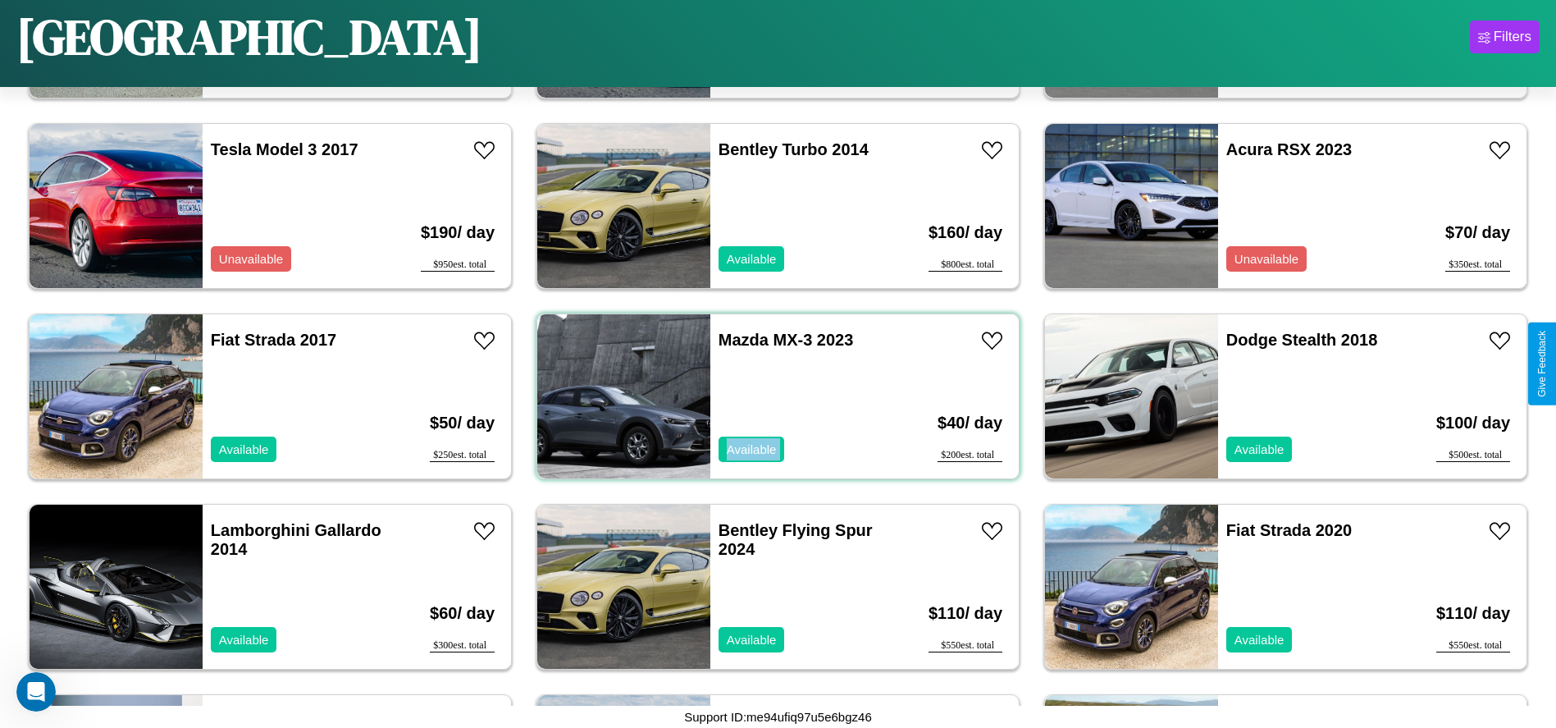
click at [772, 396] on div "Mazda MX-3 2023 Available" at bounding box center [804, 396] width 189 height 164
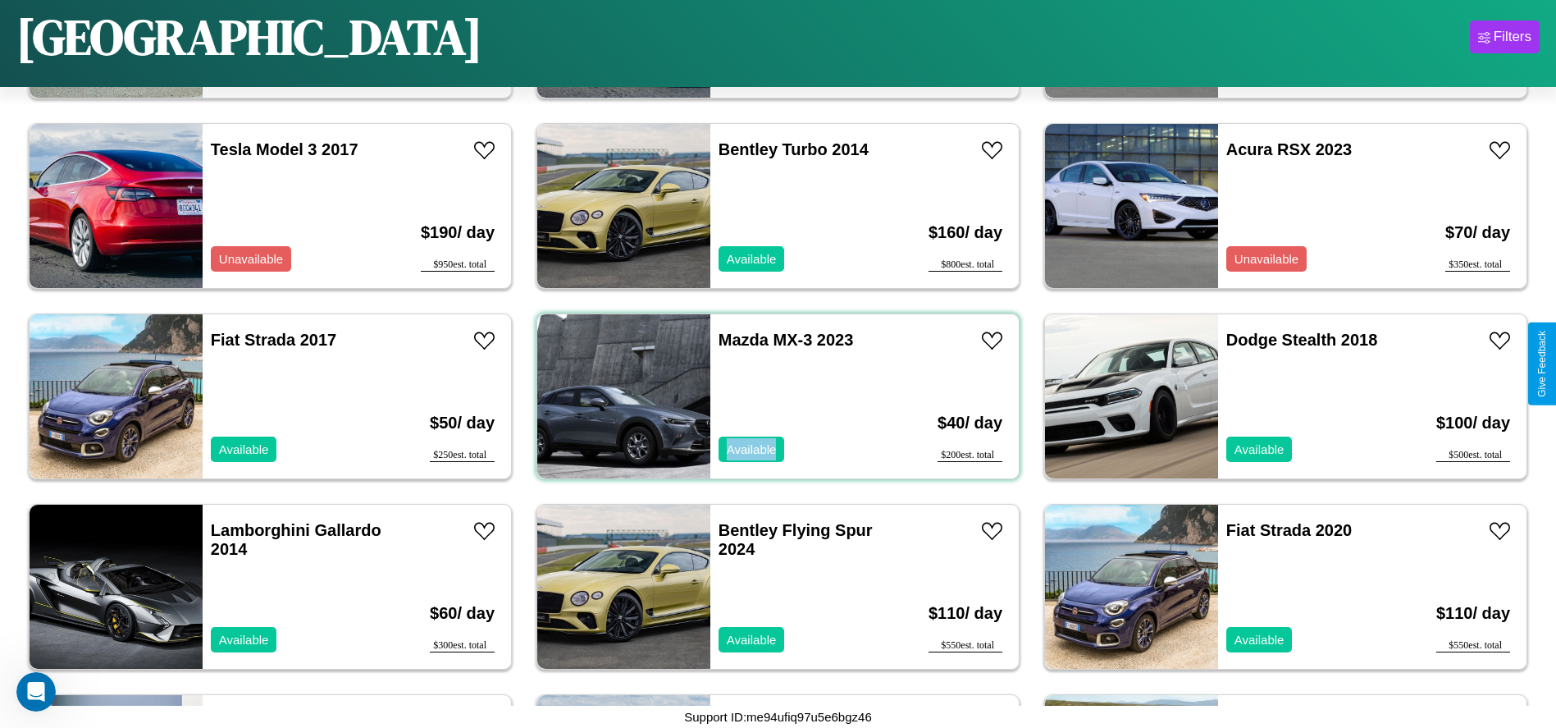
click at [772, 396] on div "Mazda MX-3 2023 Available" at bounding box center [804, 396] width 189 height 164
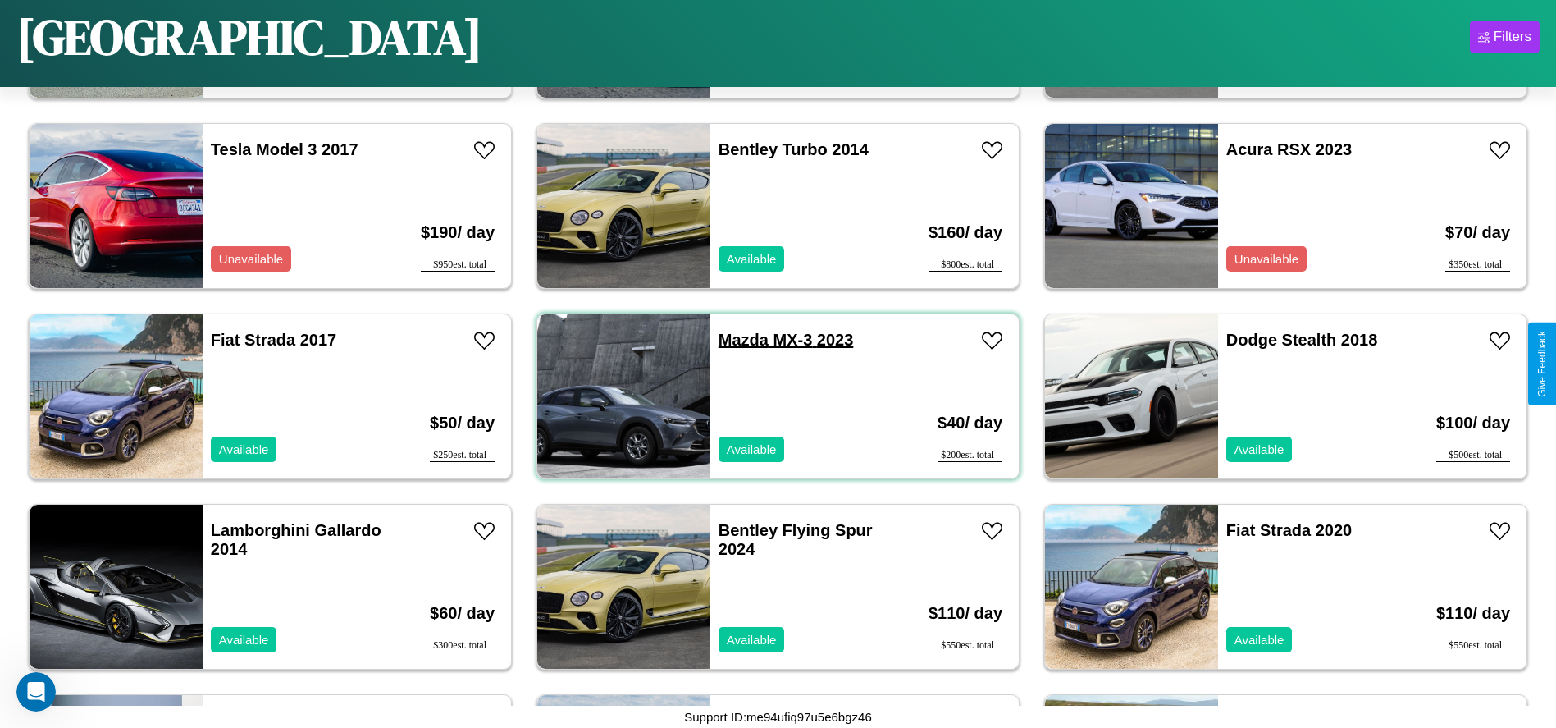
click at [737, 340] on link "Mazda MX-3 2023" at bounding box center [786, 340] width 135 height 18
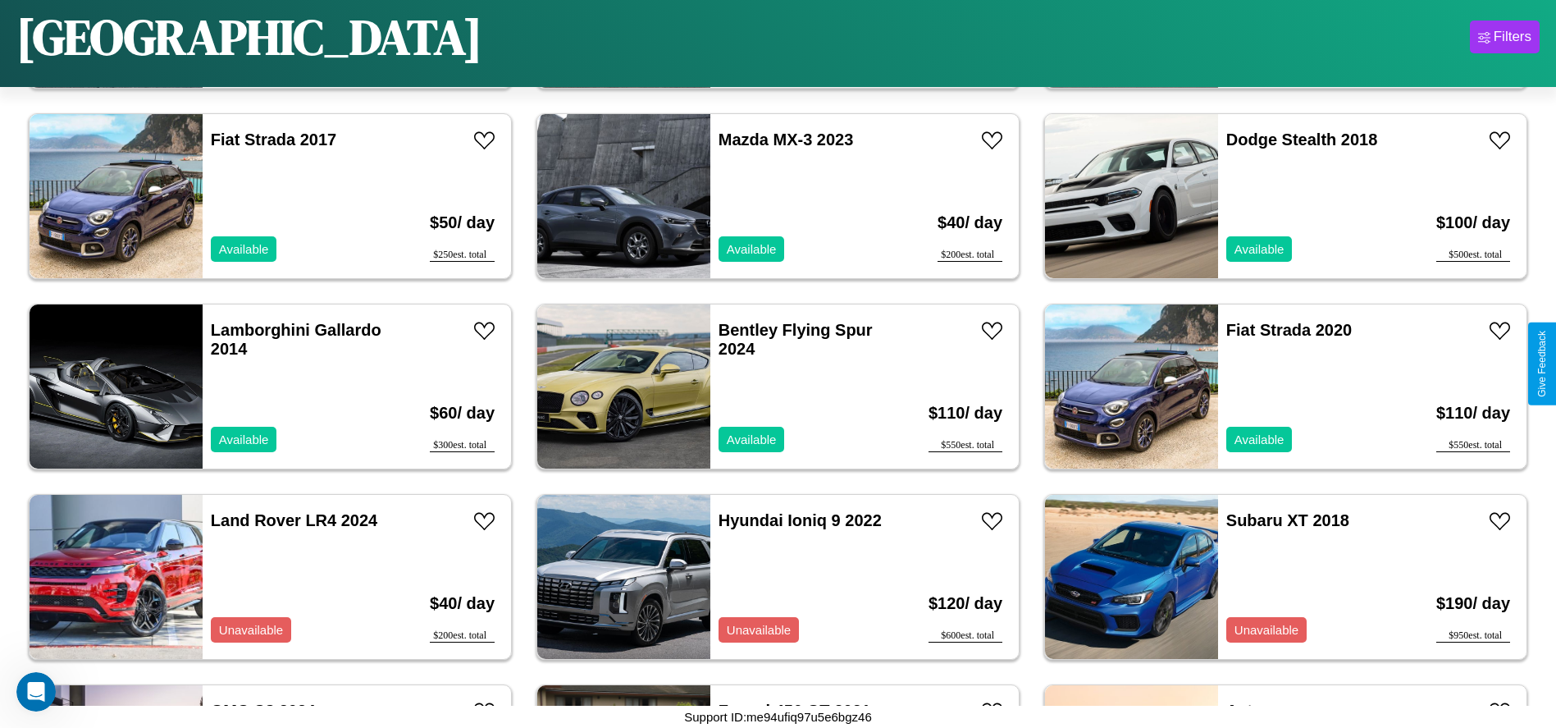
scroll to position [80, 0]
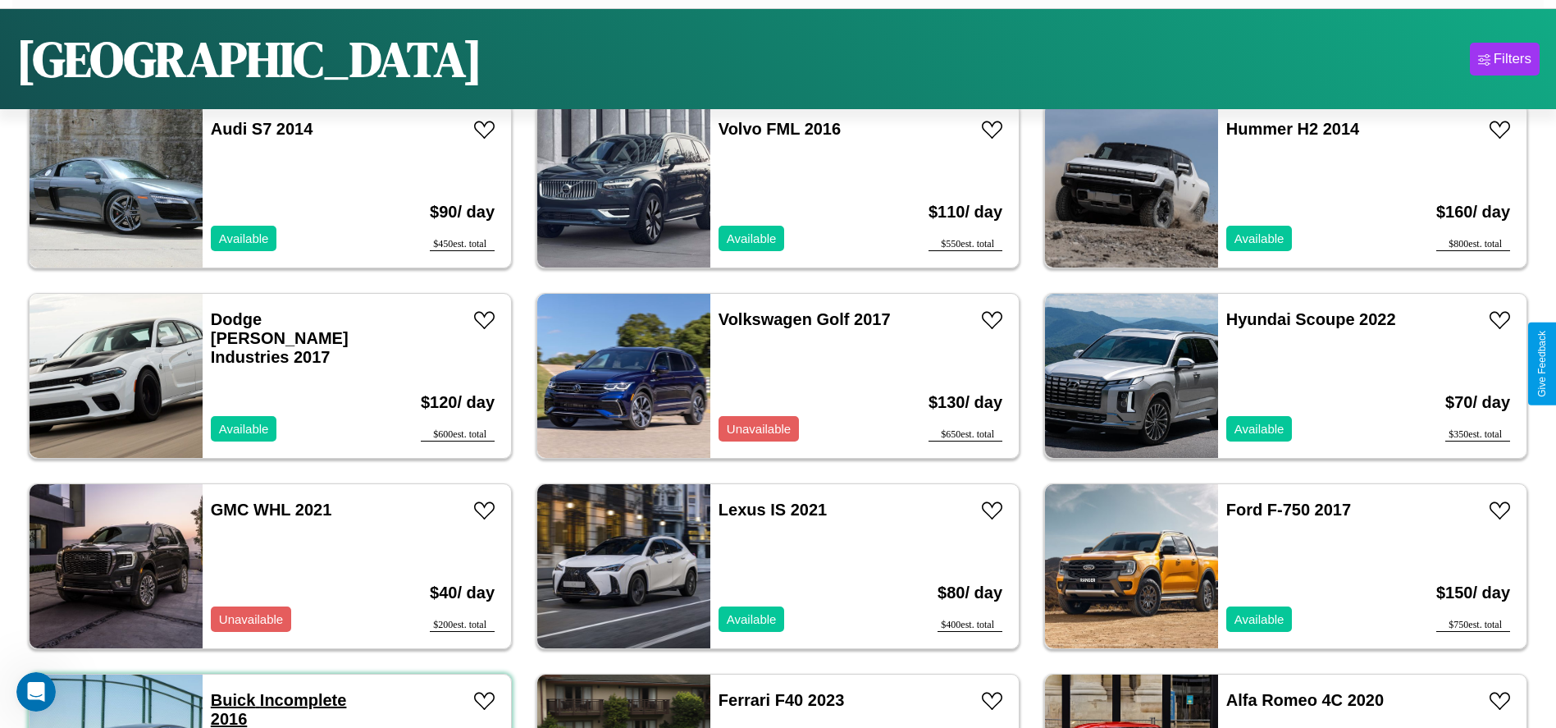
click at [231, 700] on link "Buick Incomplete 2016" at bounding box center [279, 709] width 136 height 37
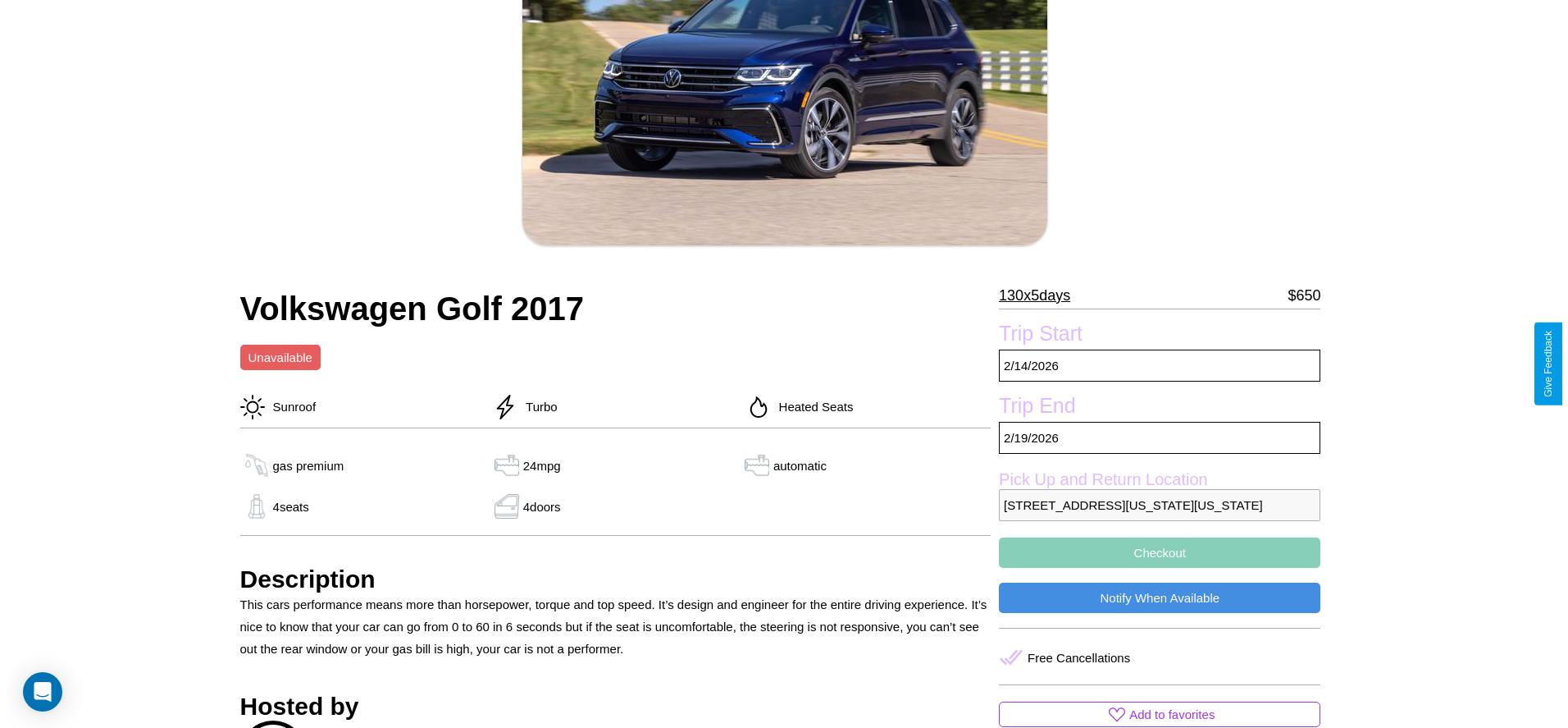
scroll to position [237, 0]
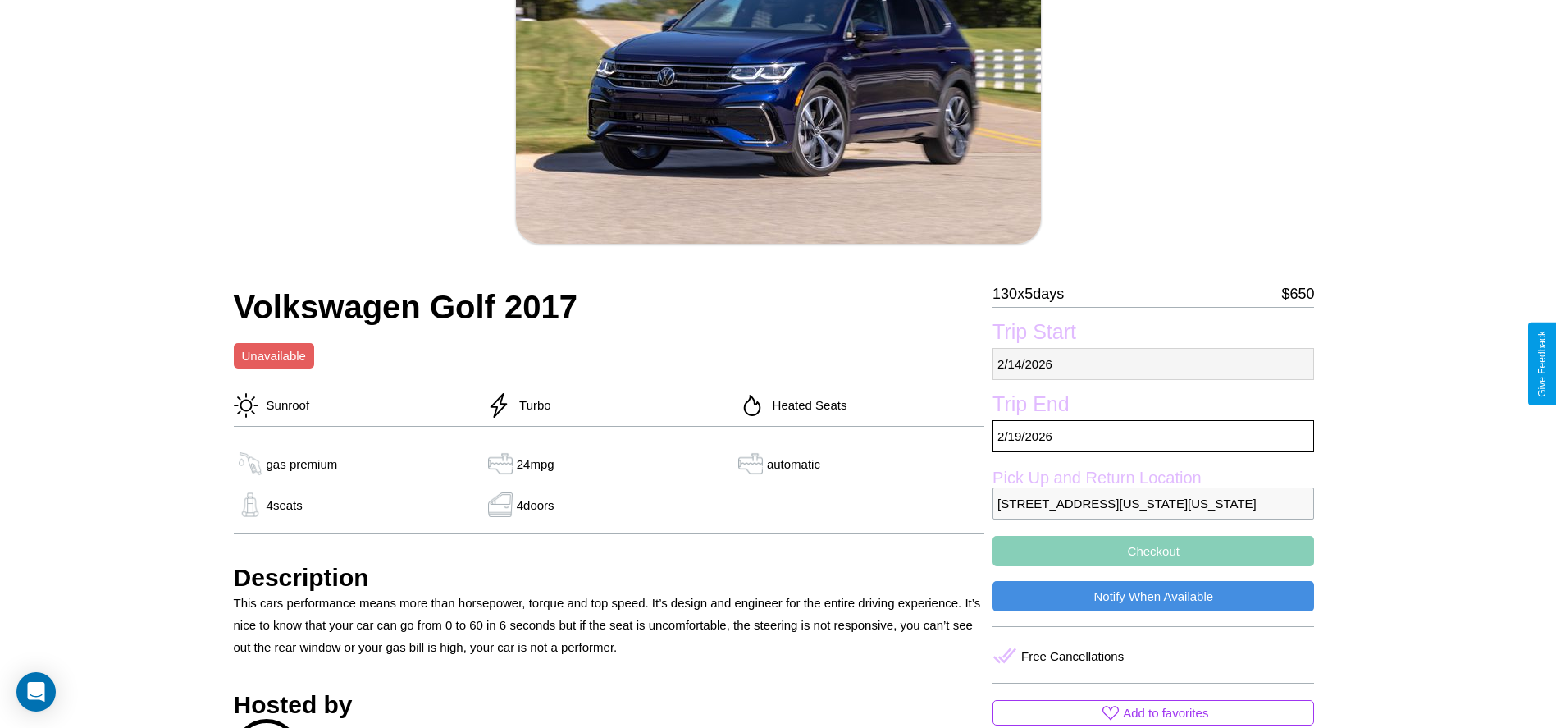
click at [1153, 363] on p "2 / 14 / 2026" at bounding box center [1154, 364] width 322 height 32
select select "*"
select select "****"
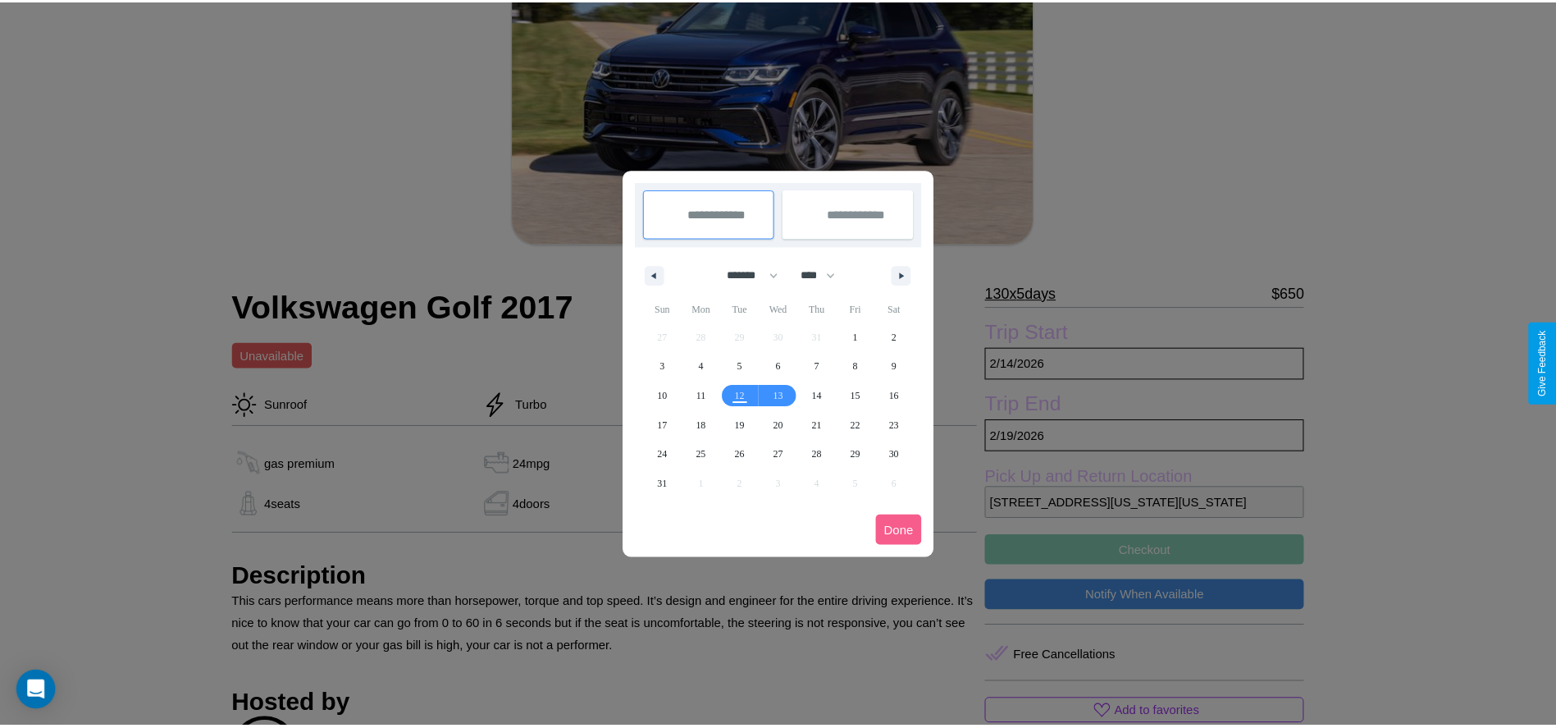
scroll to position [0, 0]
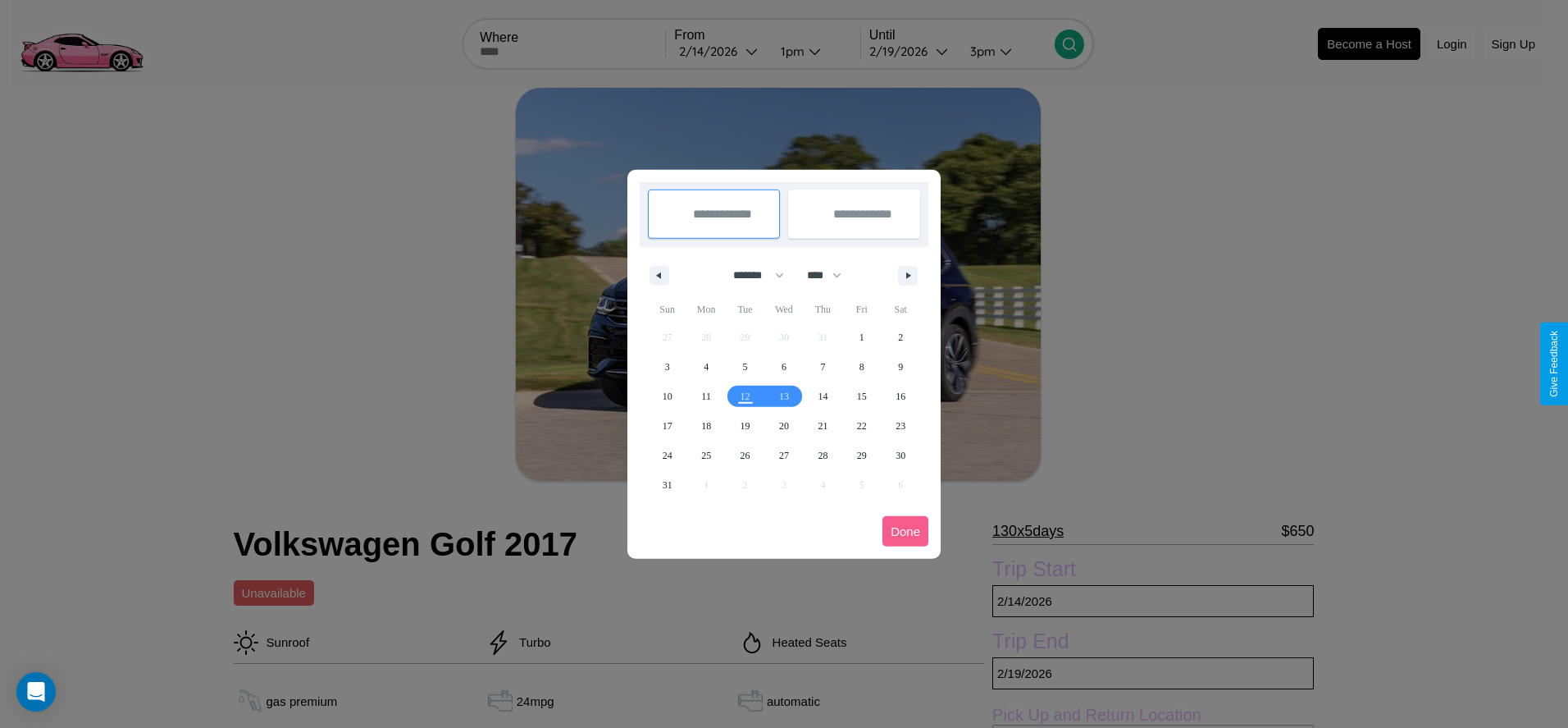
click at [720, 51] on div at bounding box center [784, 364] width 1568 height 728
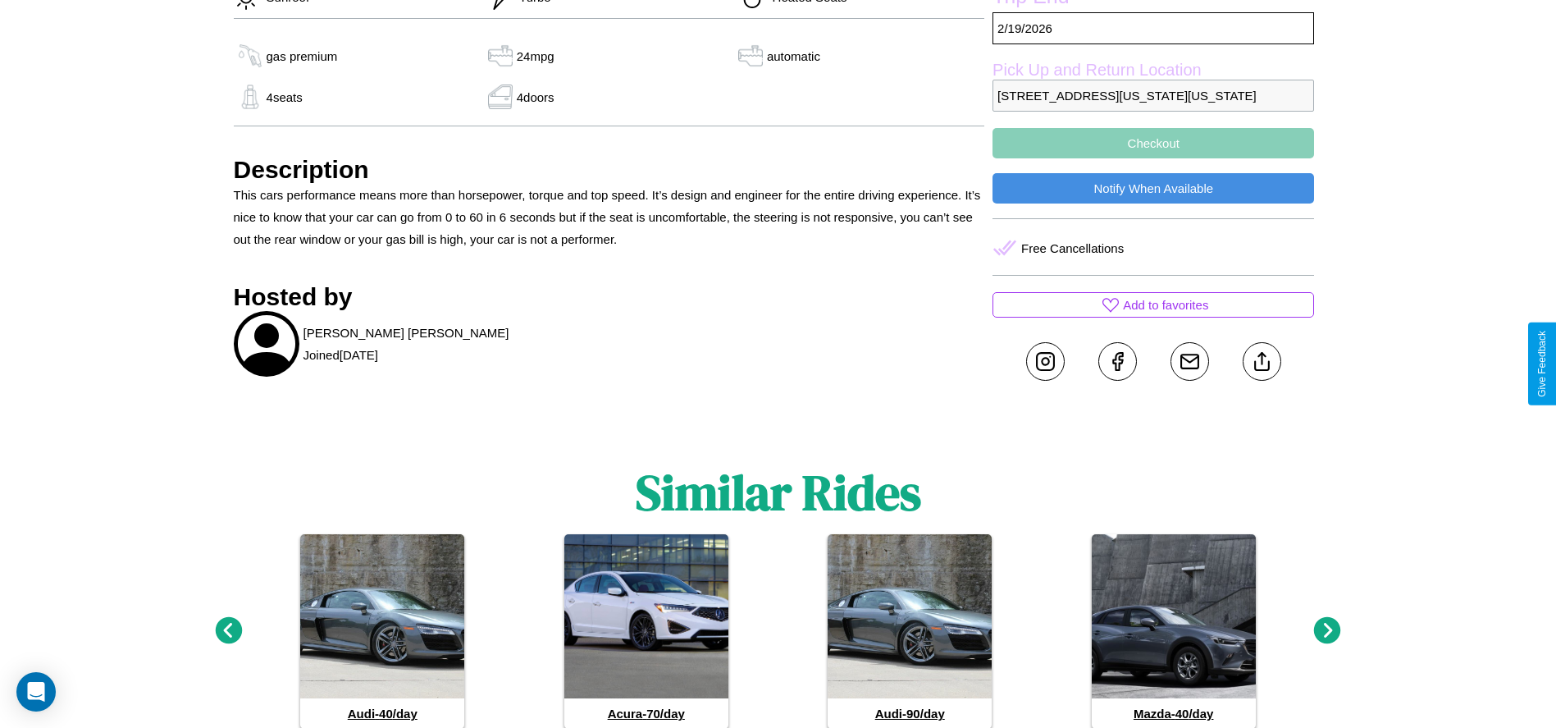
scroll to position [664, 0]
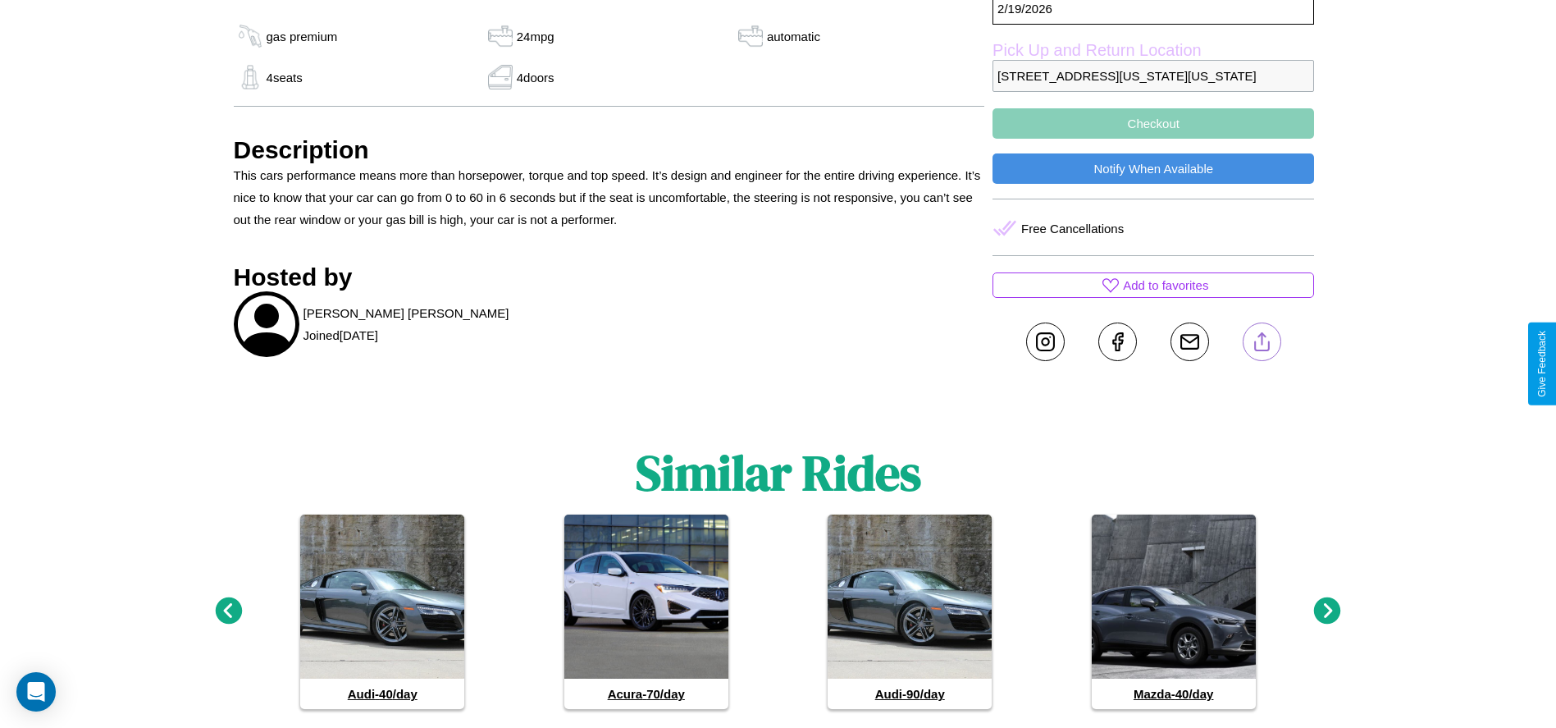
click at [1262, 345] on line at bounding box center [1262, 338] width 0 height 11
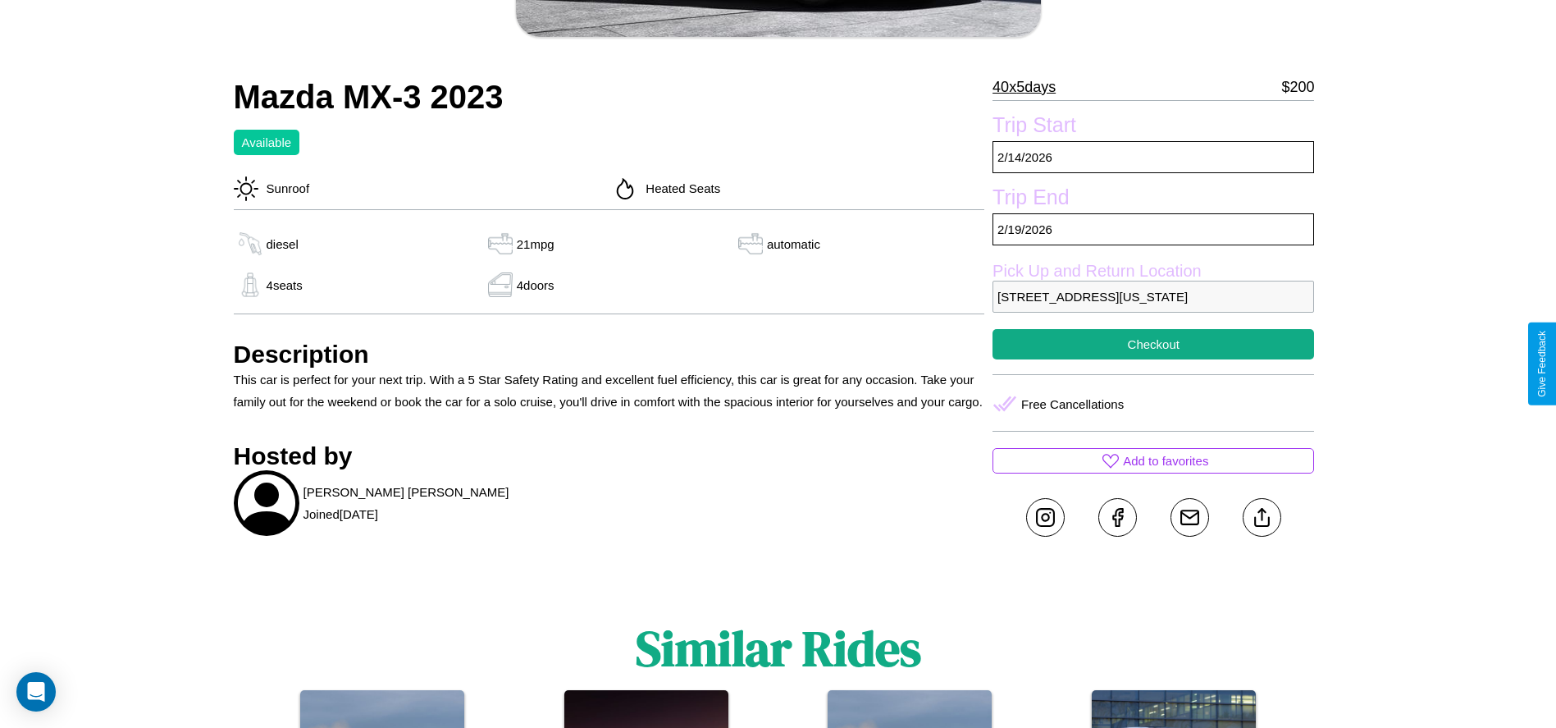
scroll to position [445, 0]
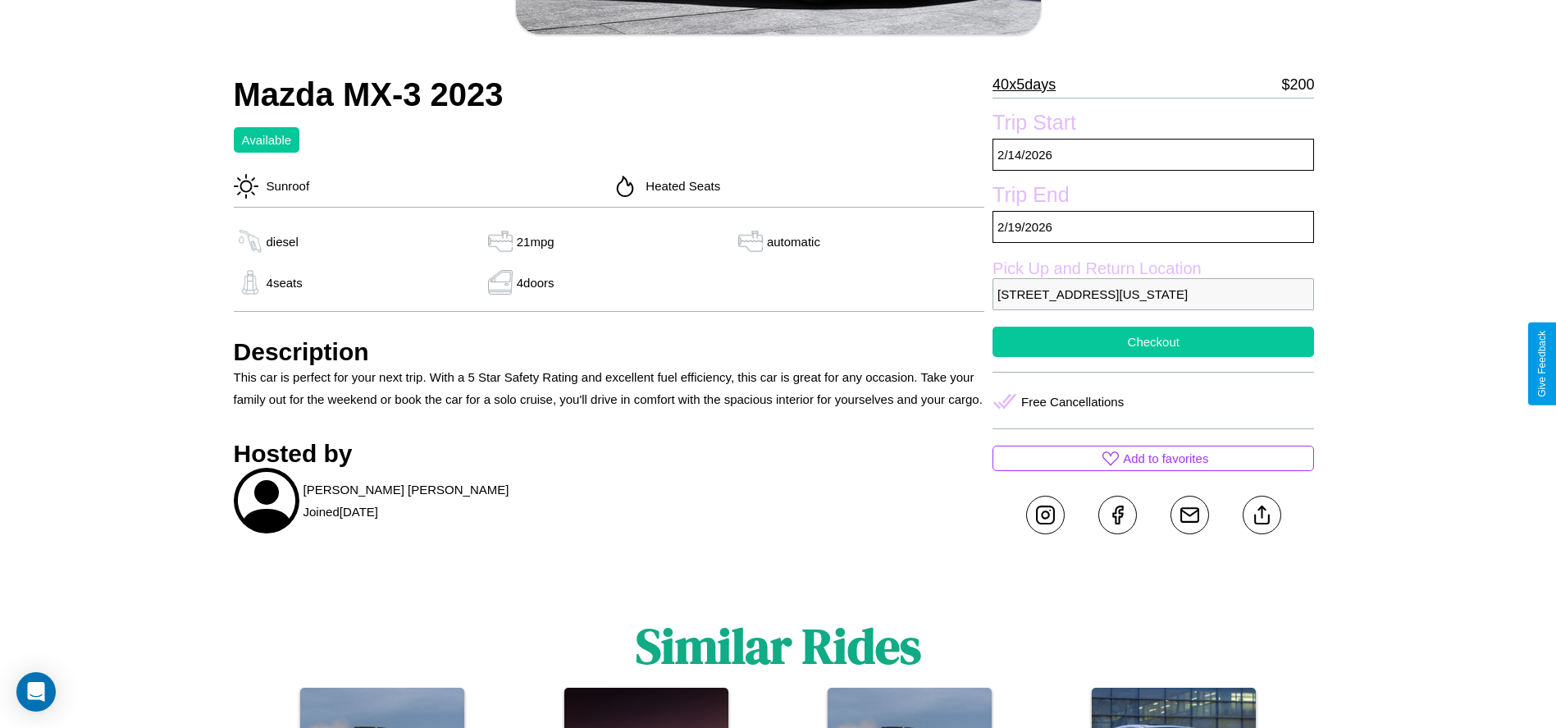
click at [1153, 357] on button "Checkout" at bounding box center [1154, 341] width 322 height 30
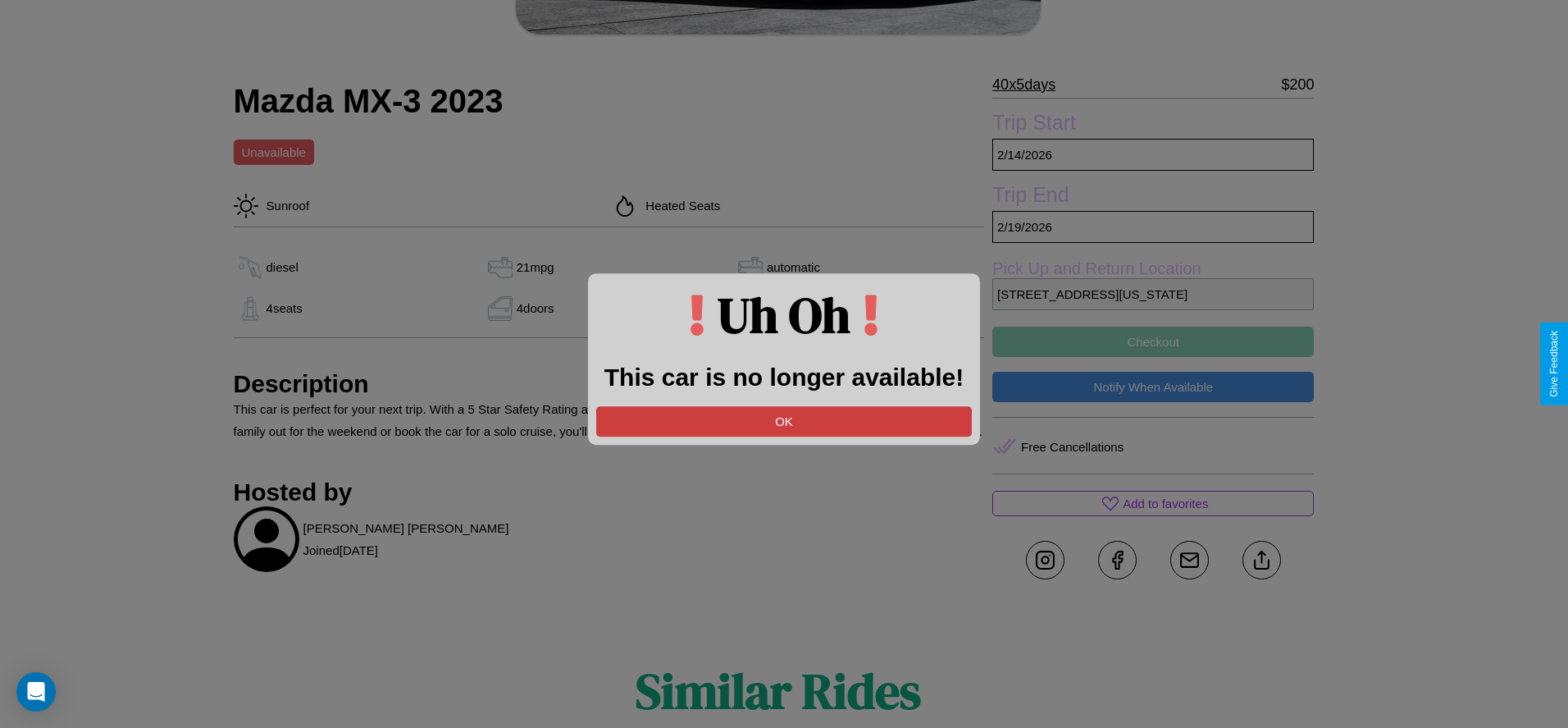
click at [784, 421] on button "OK" at bounding box center [784, 421] width 376 height 30
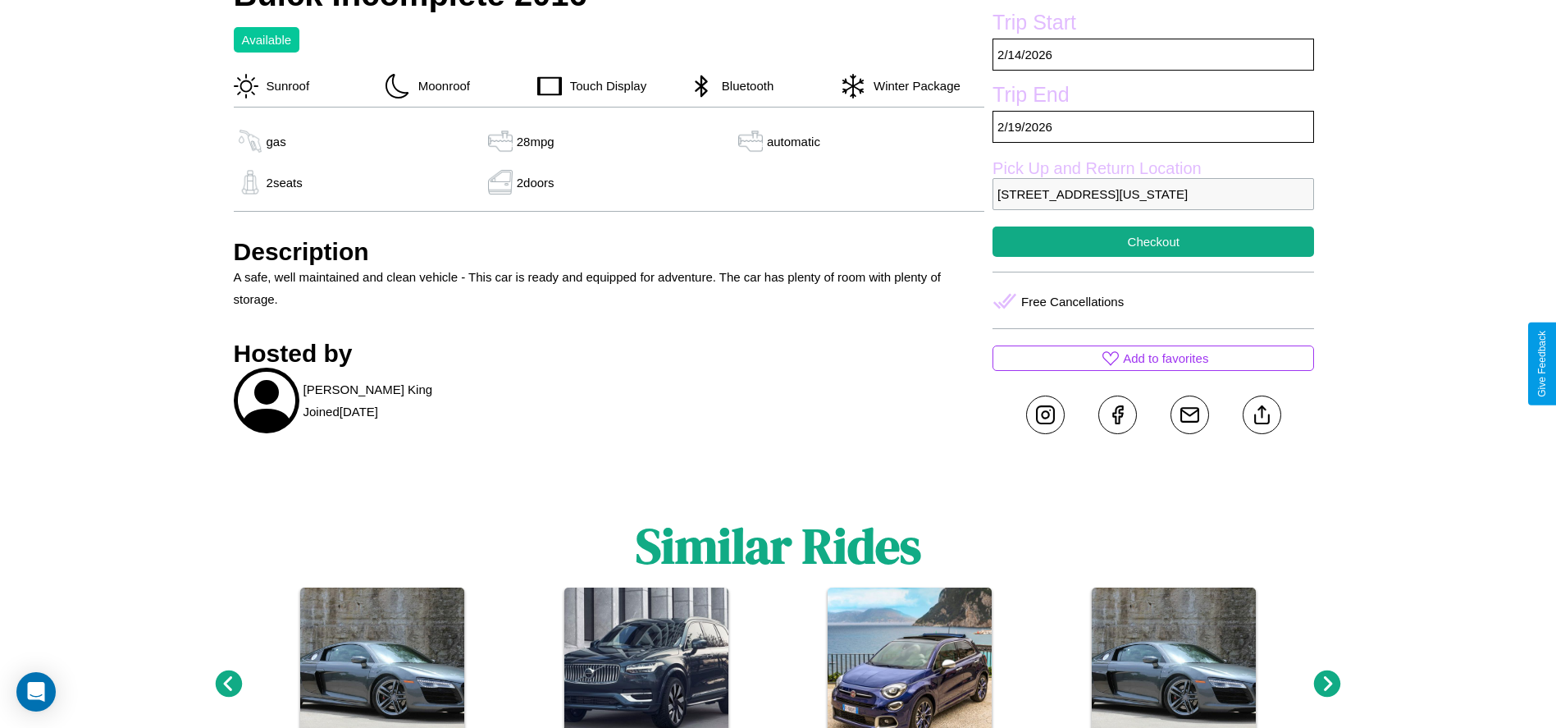
scroll to position [562, 0]
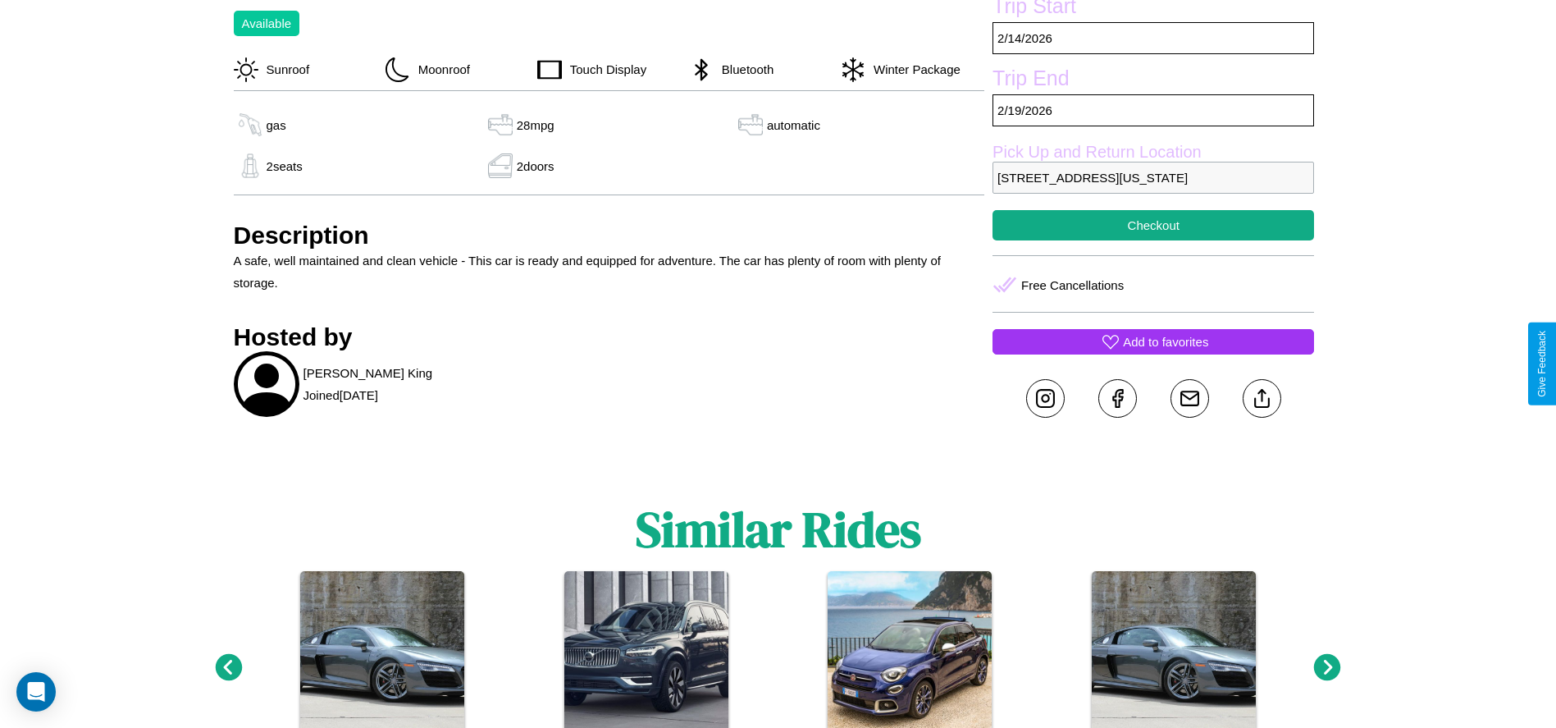
click at [1153, 353] on p "Add to favorites" at bounding box center [1165, 342] width 85 height 22
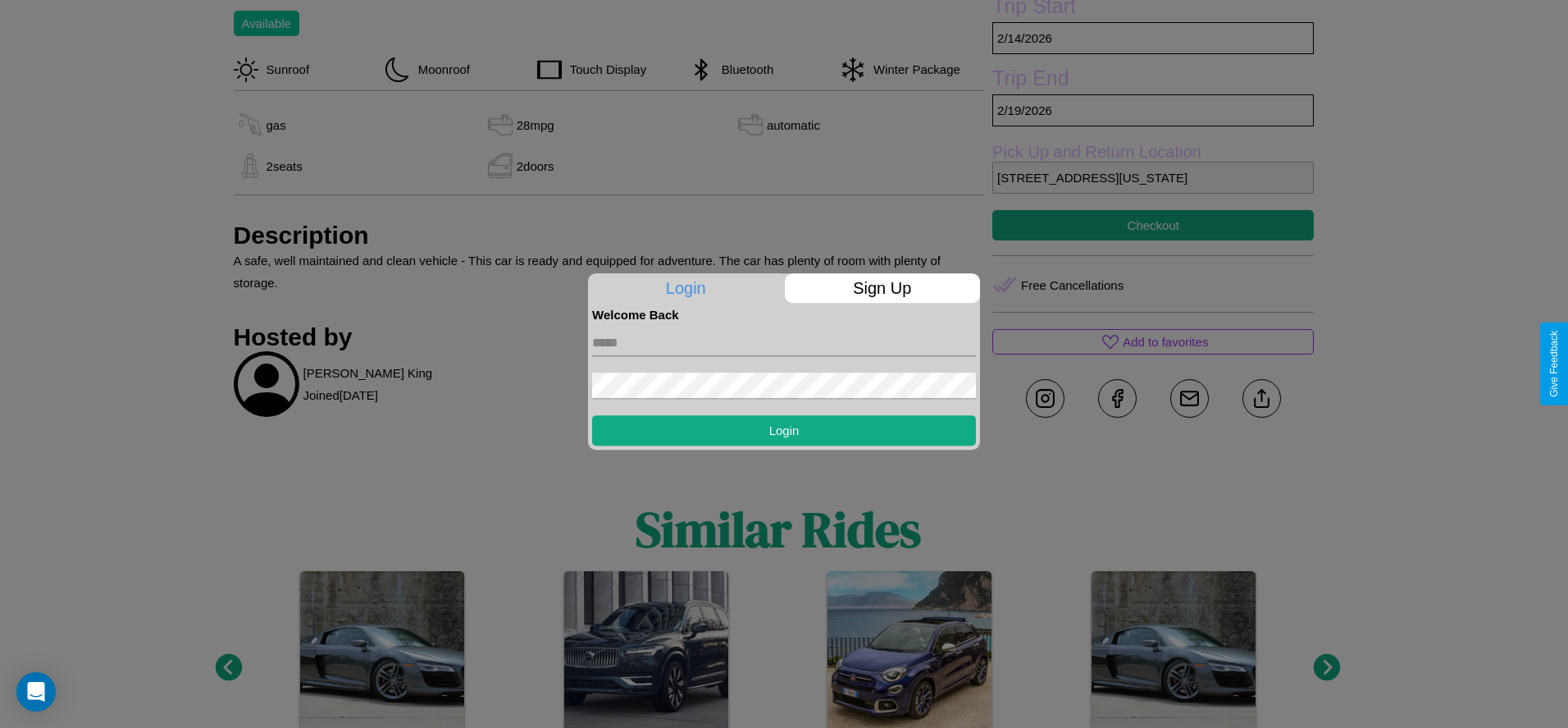
click at [882, 288] on p "Sign Up" at bounding box center [883, 288] width 196 height 30
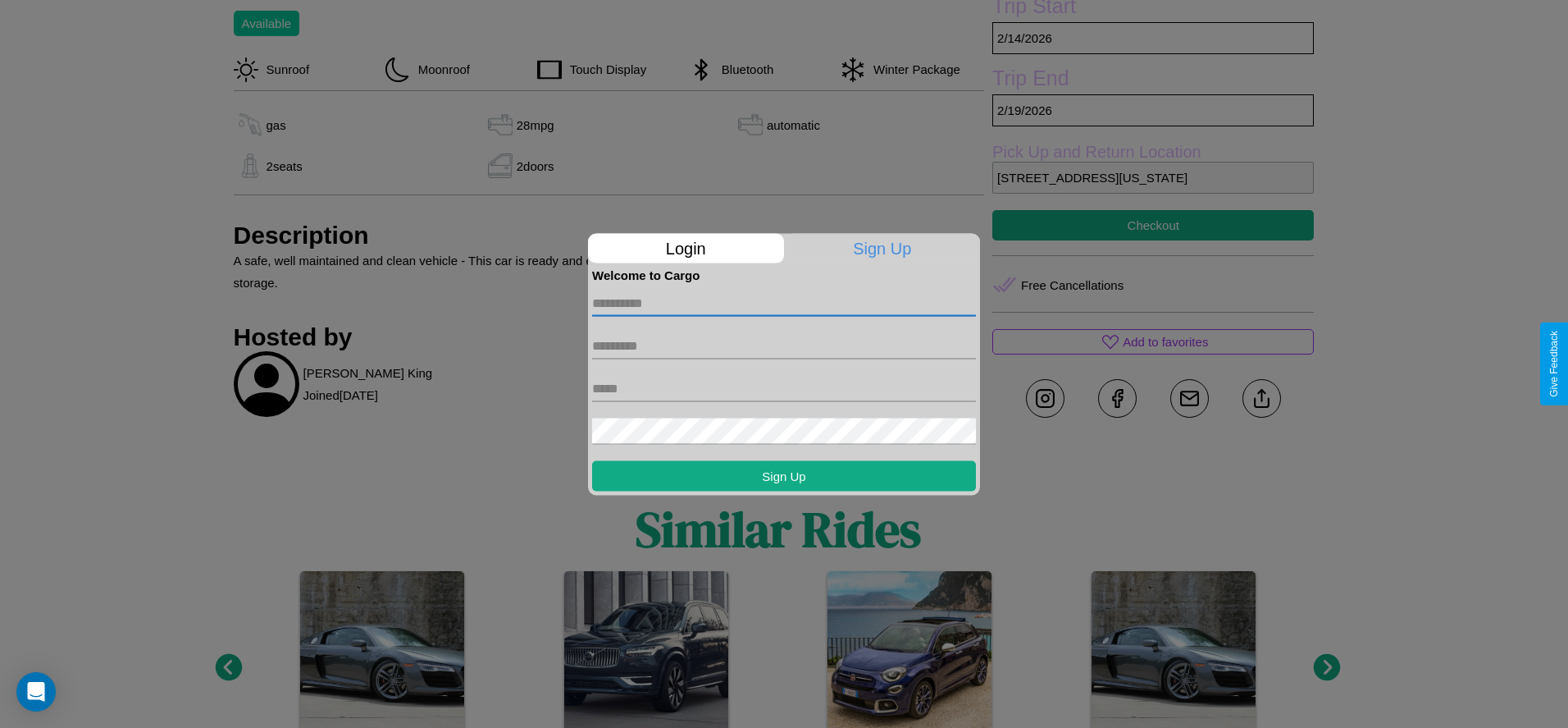
click at [784, 303] on input "text" at bounding box center [784, 303] width 384 height 26
type input "*****"
click at [784, 345] on input "text" at bounding box center [784, 345] width 384 height 26
type input "*****"
click at [784, 388] on input "text" at bounding box center [784, 388] width 384 height 26
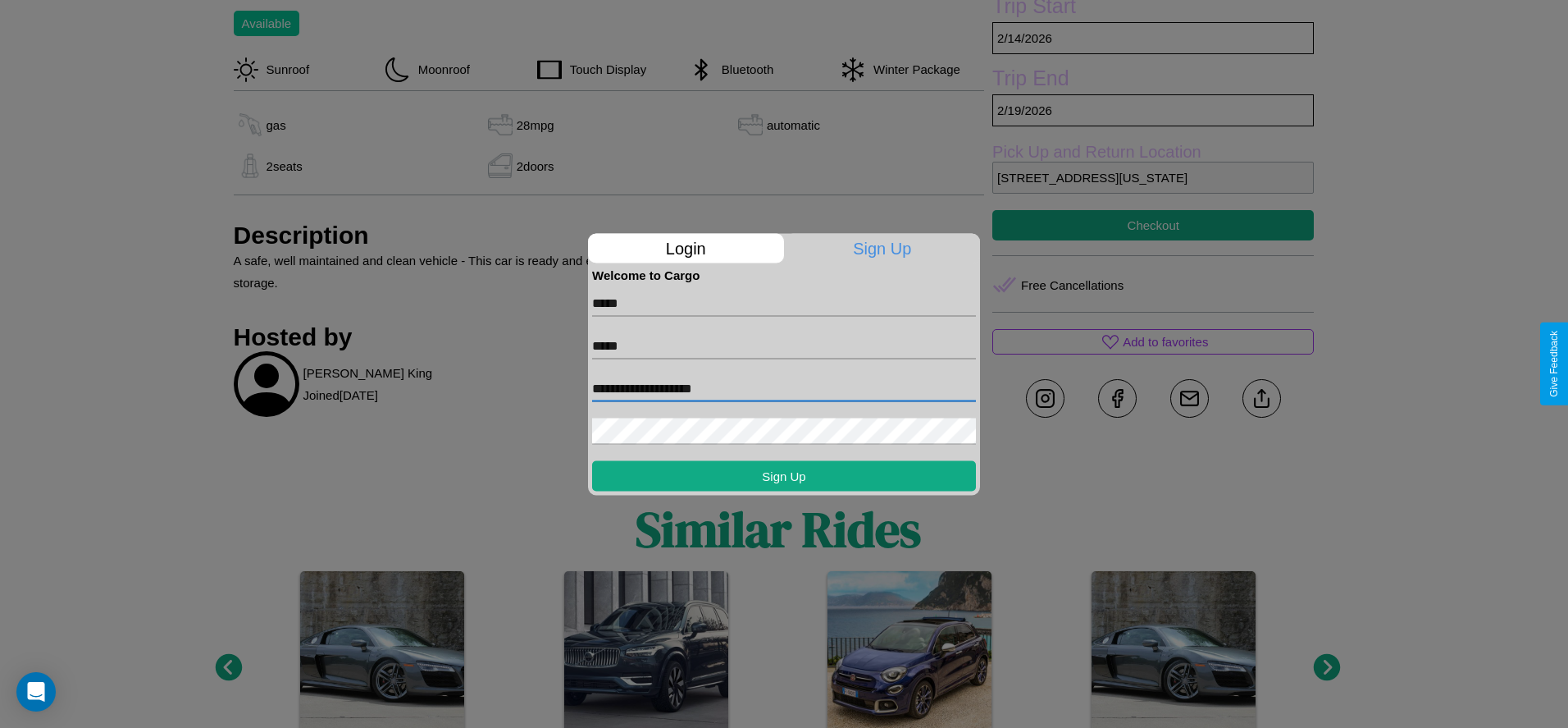
type input "**********"
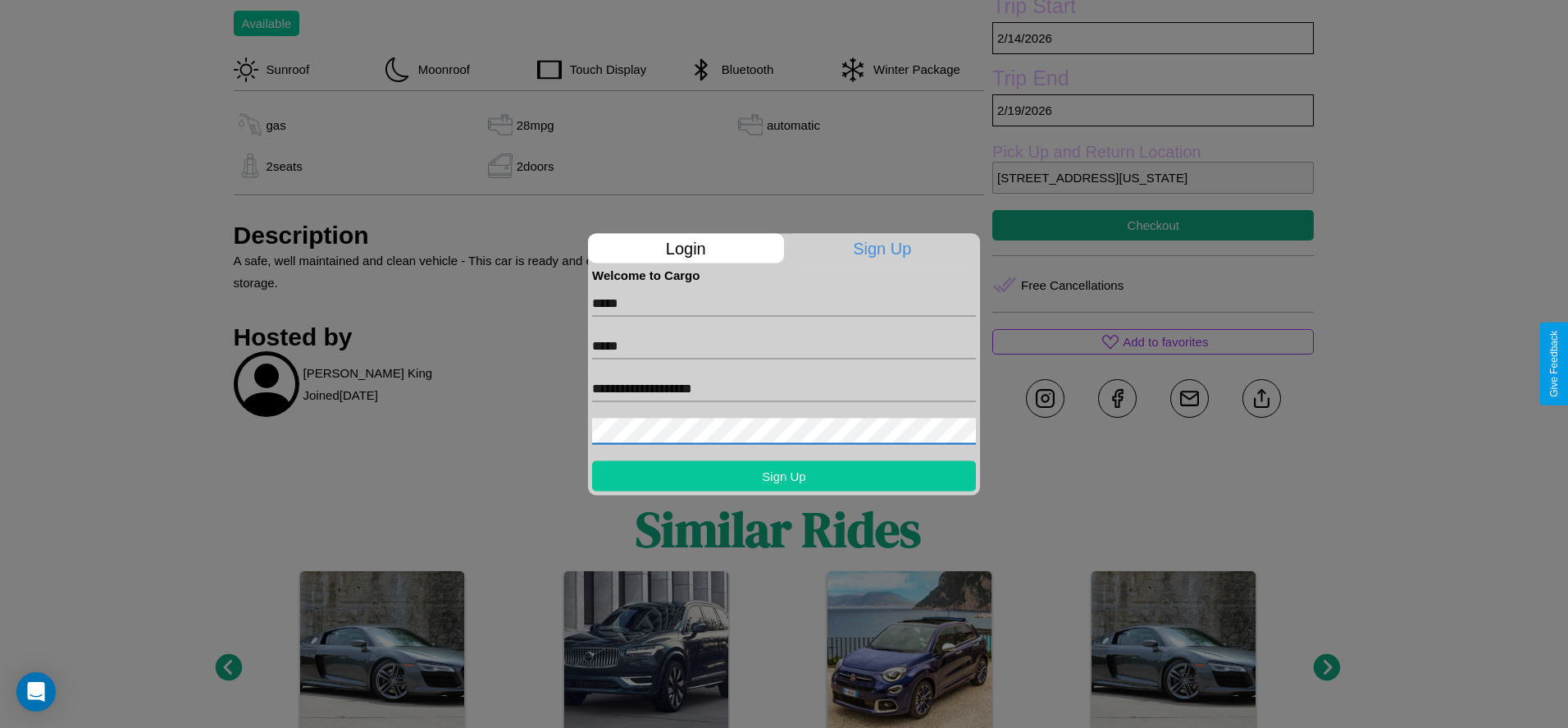
click at [784, 475] on button "Sign Up" at bounding box center [784, 475] width 384 height 30
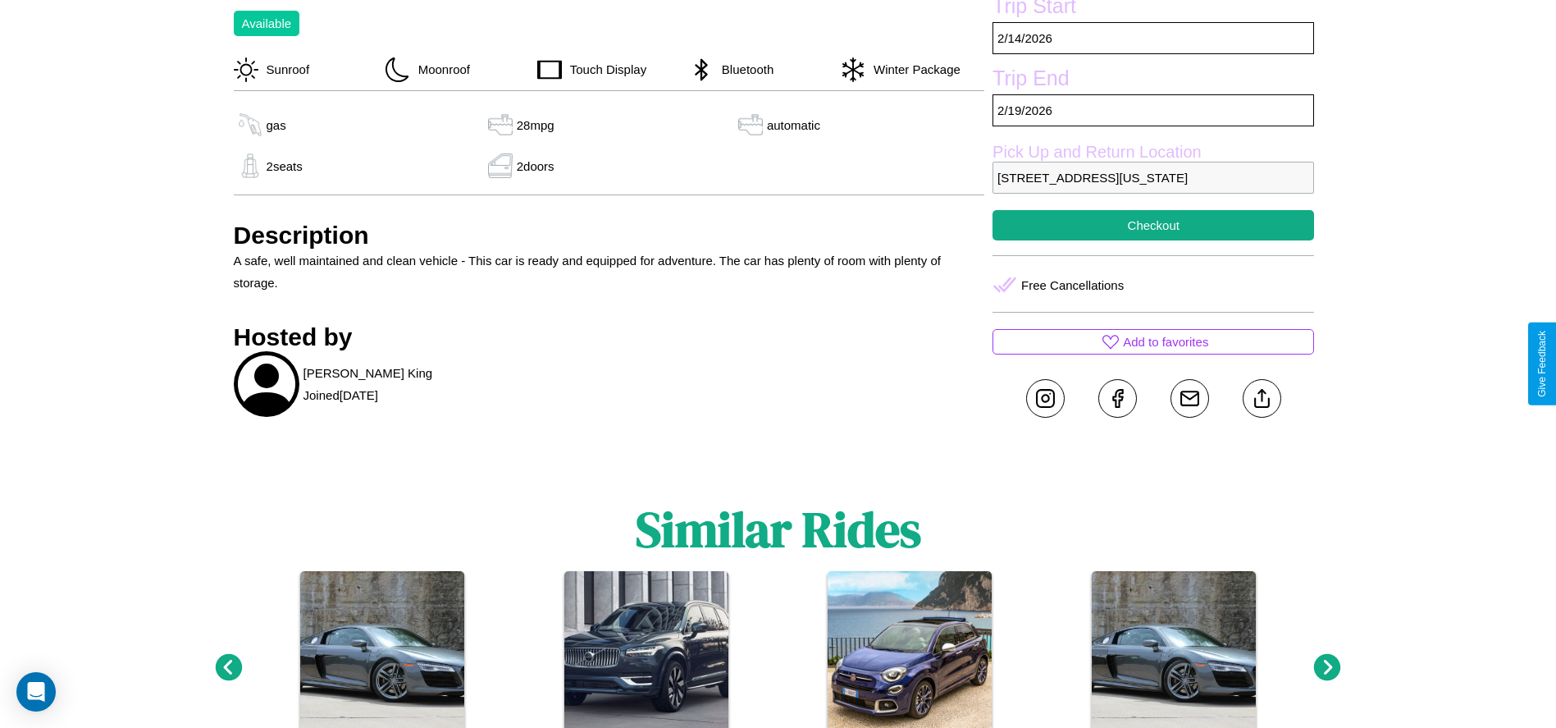
scroll to position [445, 0]
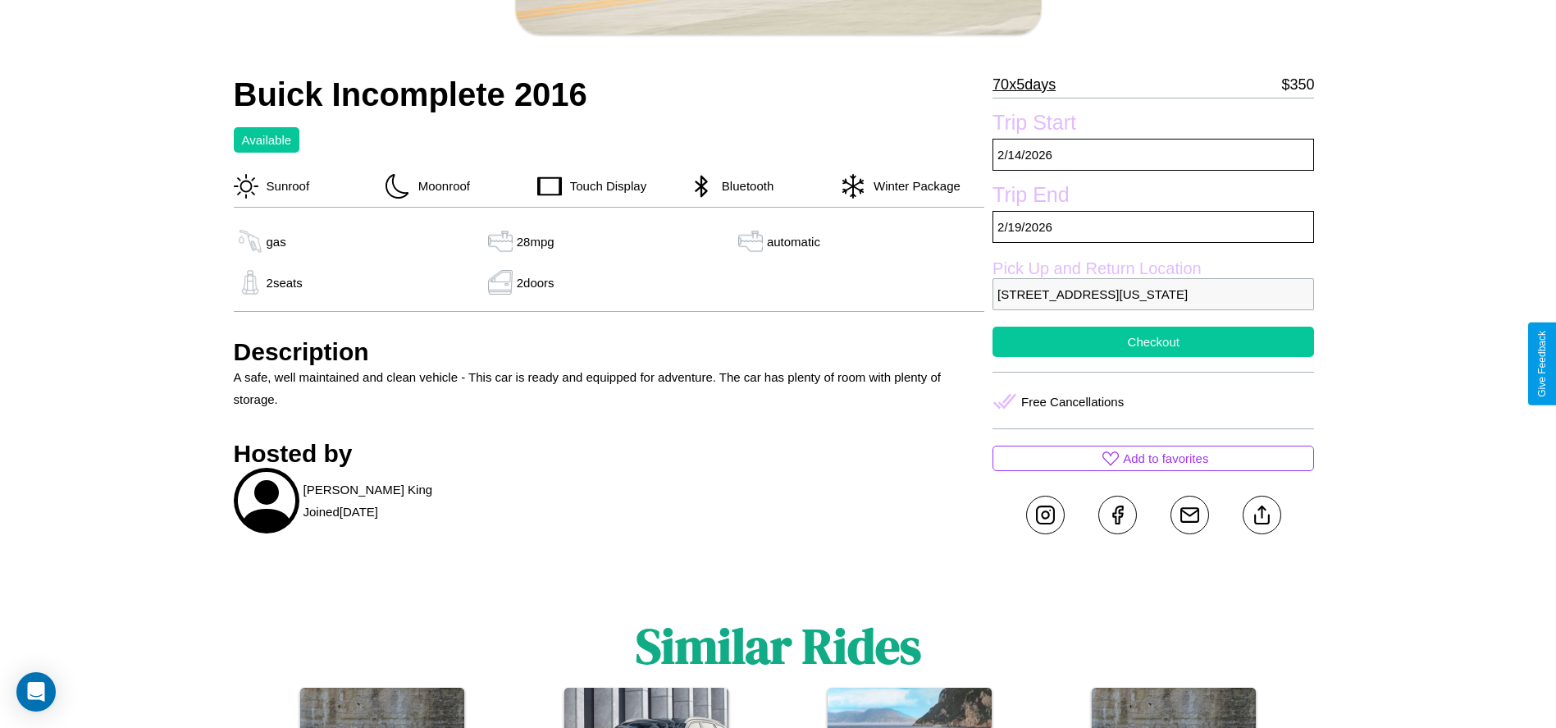
click at [1153, 357] on button "Checkout" at bounding box center [1154, 341] width 322 height 30
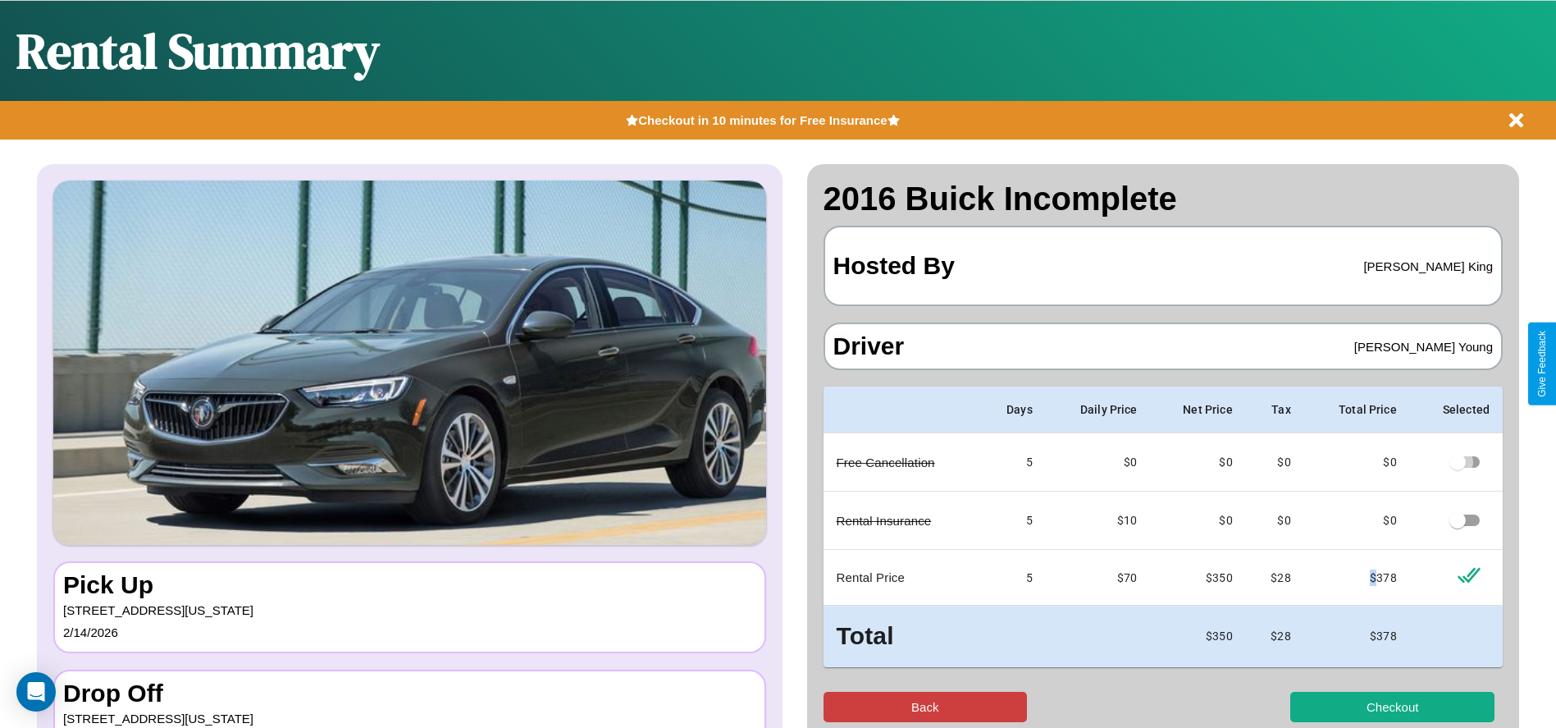
click at [924, 706] on button "Back" at bounding box center [926, 706] width 204 height 30
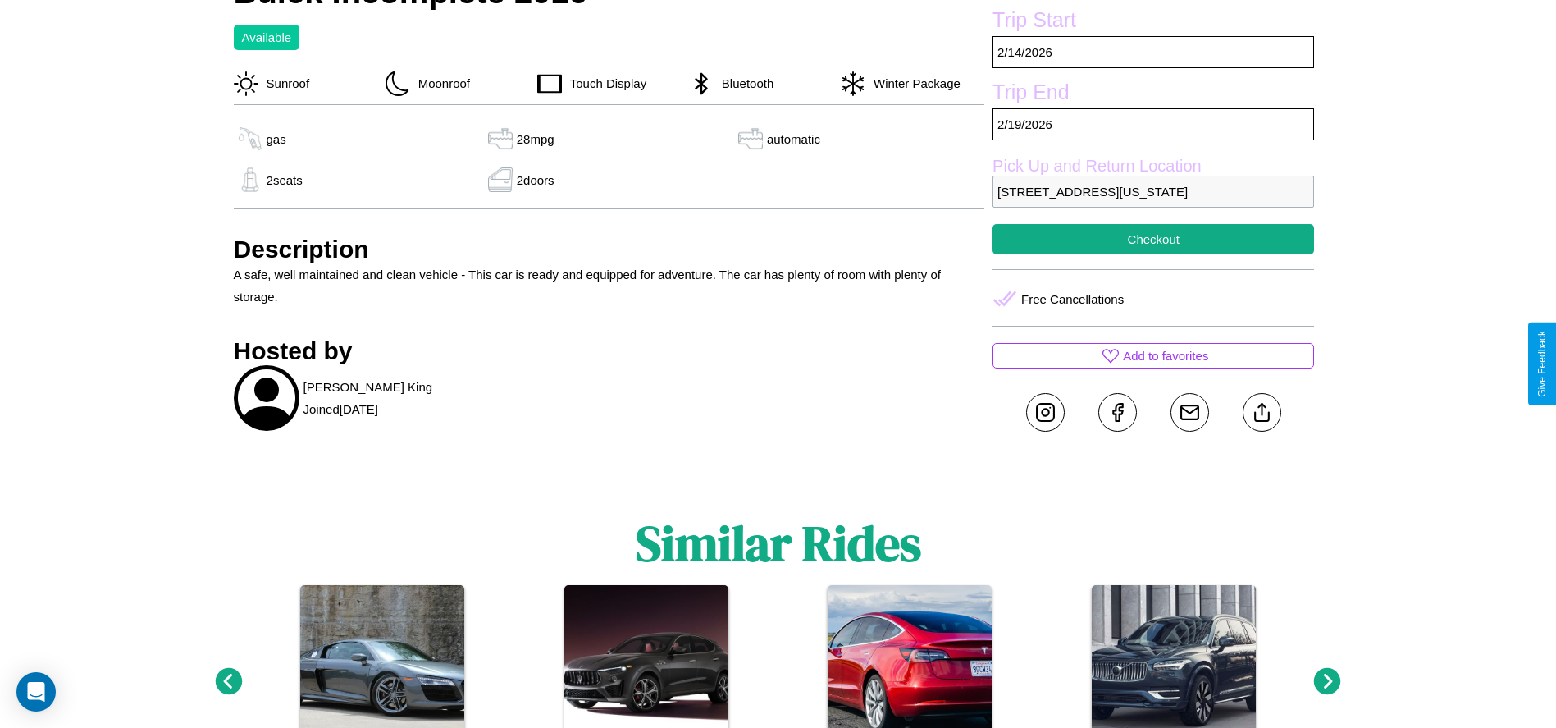
scroll to position [618, 0]
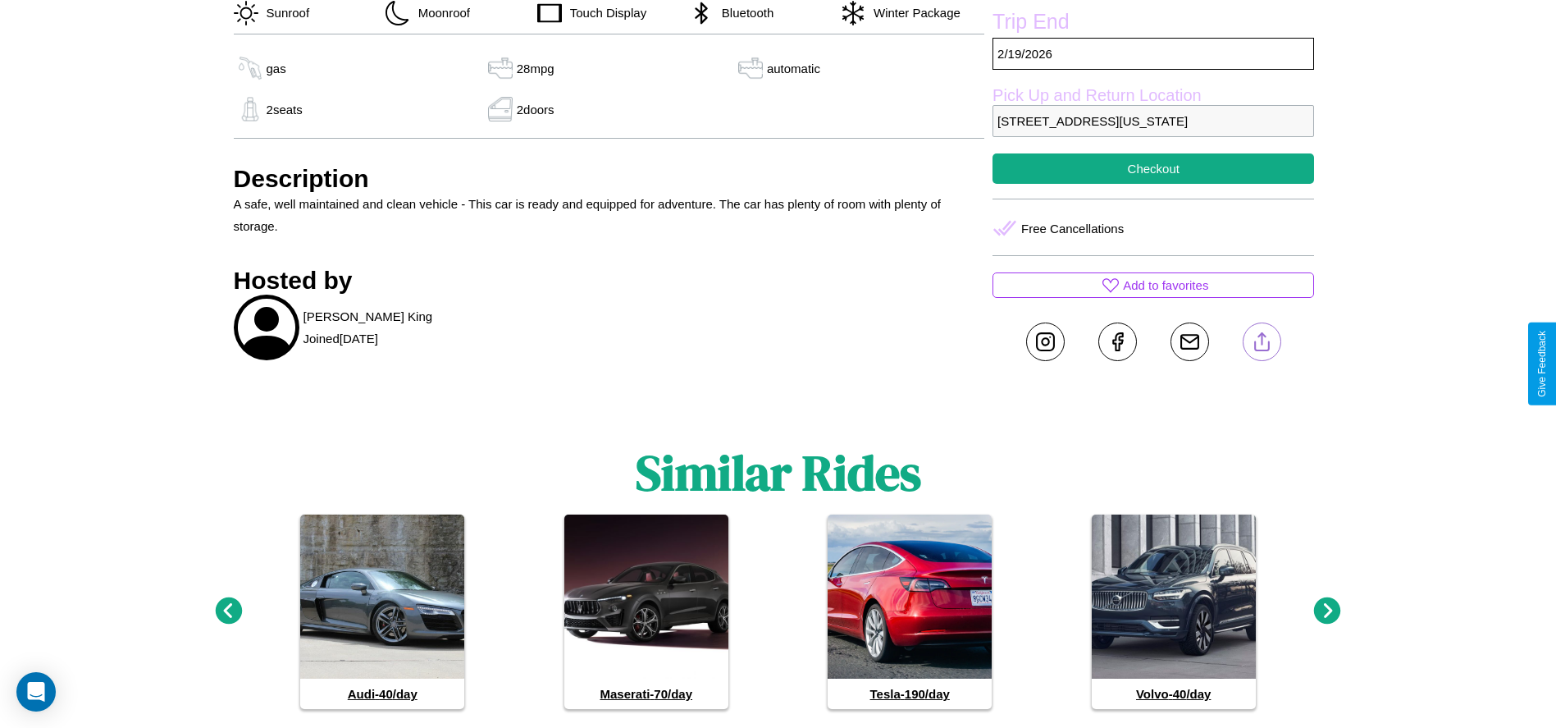
click at [1262, 345] on line at bounding box center [1262, 338] width 0 height 11
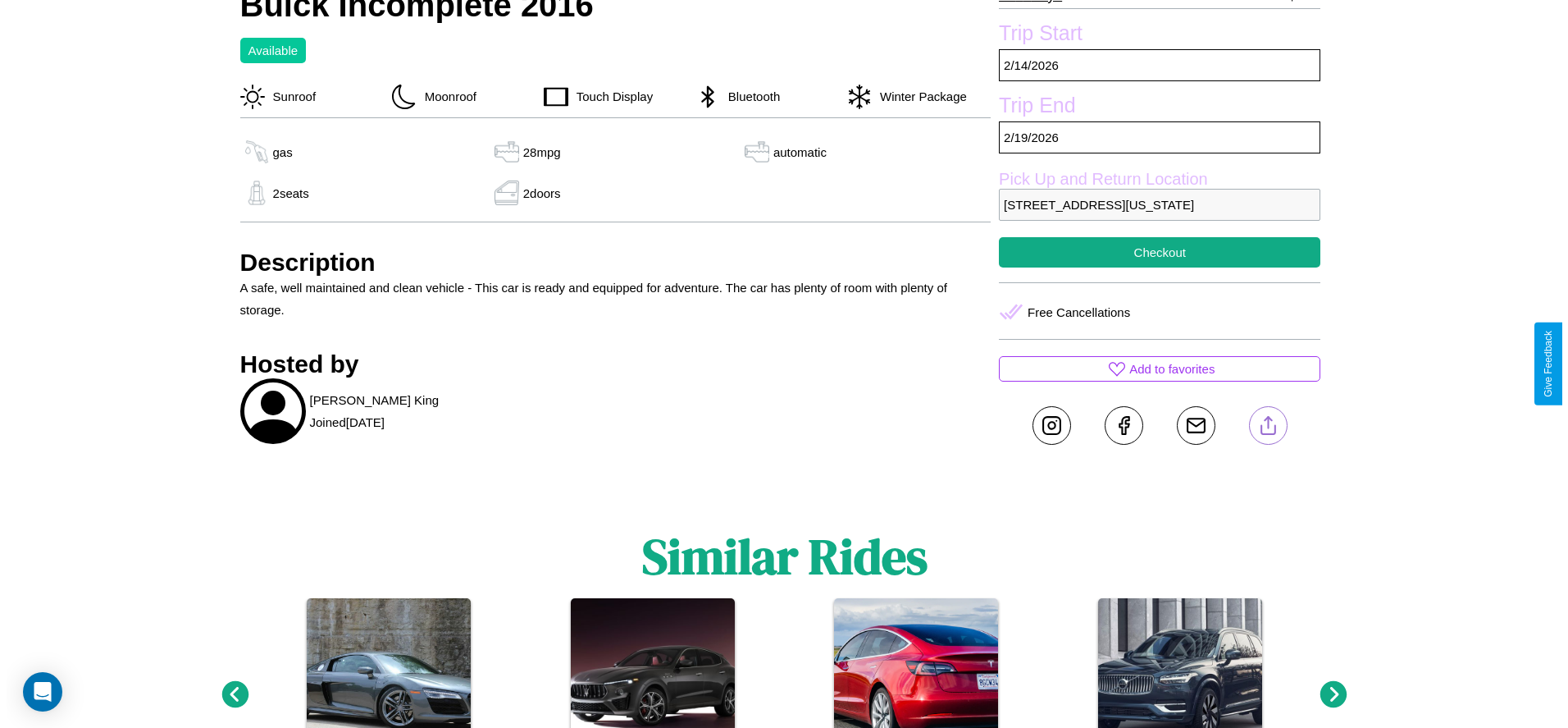
scroll to position [236, 0]
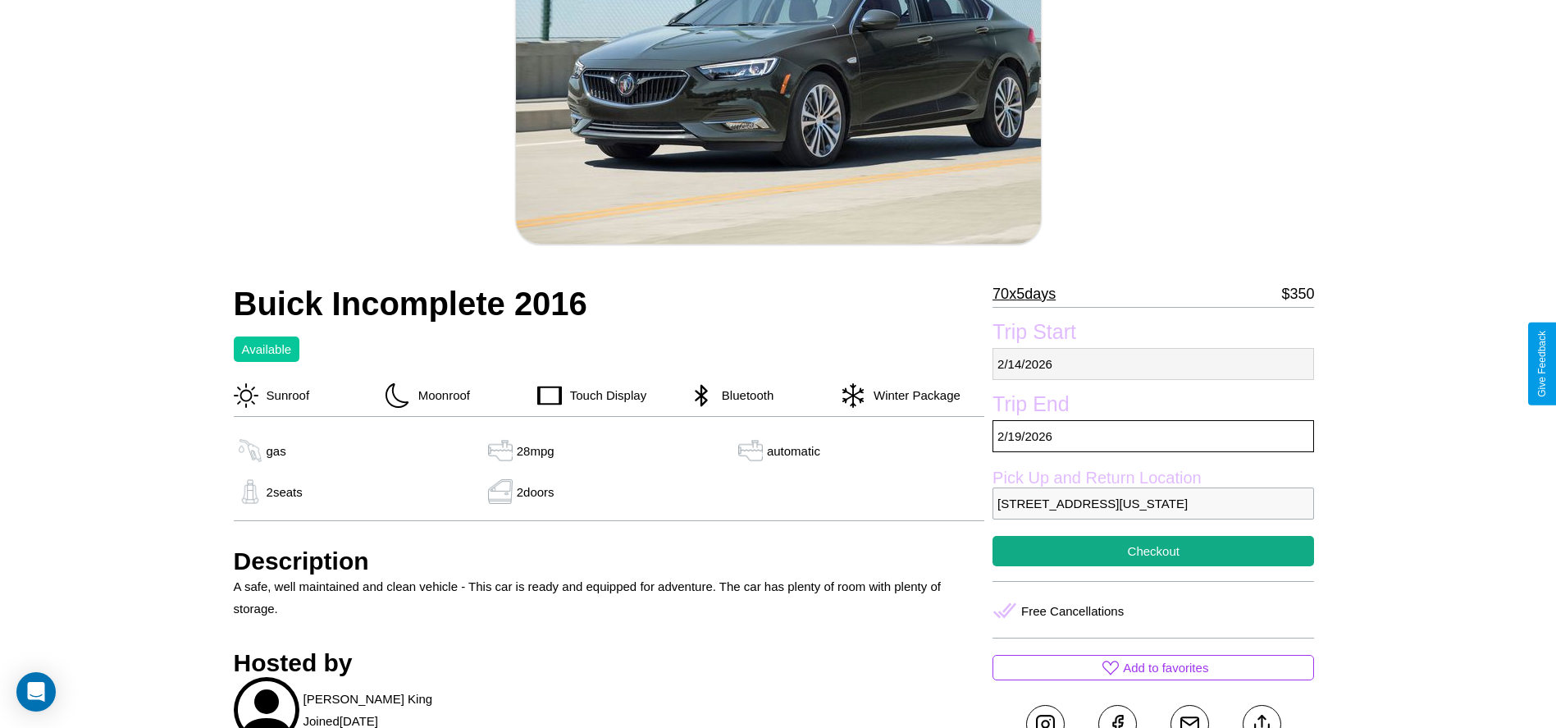
click at [1153, 363] on p "2 / 14 / 2026" at bounding box center [1154, 364] width 322 height 32
select select "*"
select select "****"
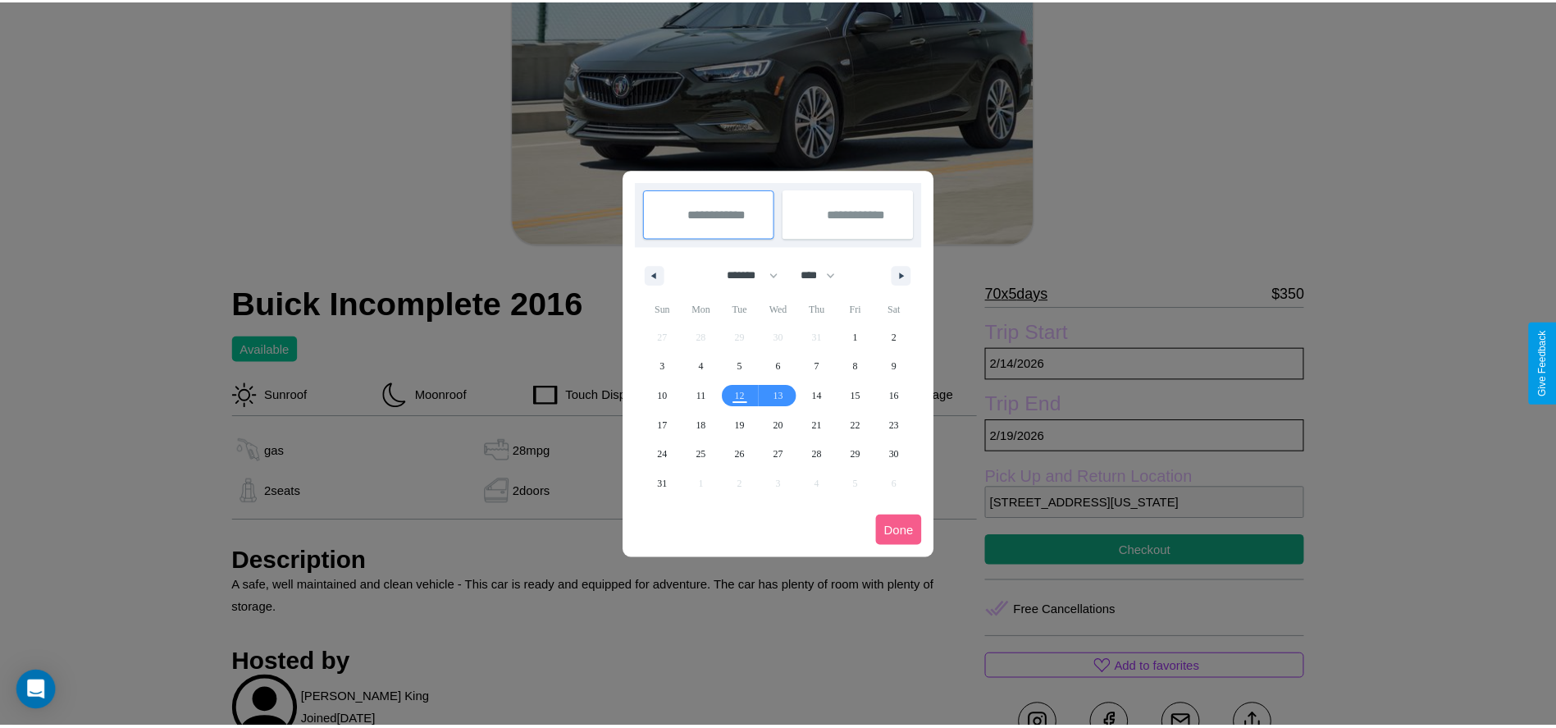
scroll to position [0, 0]
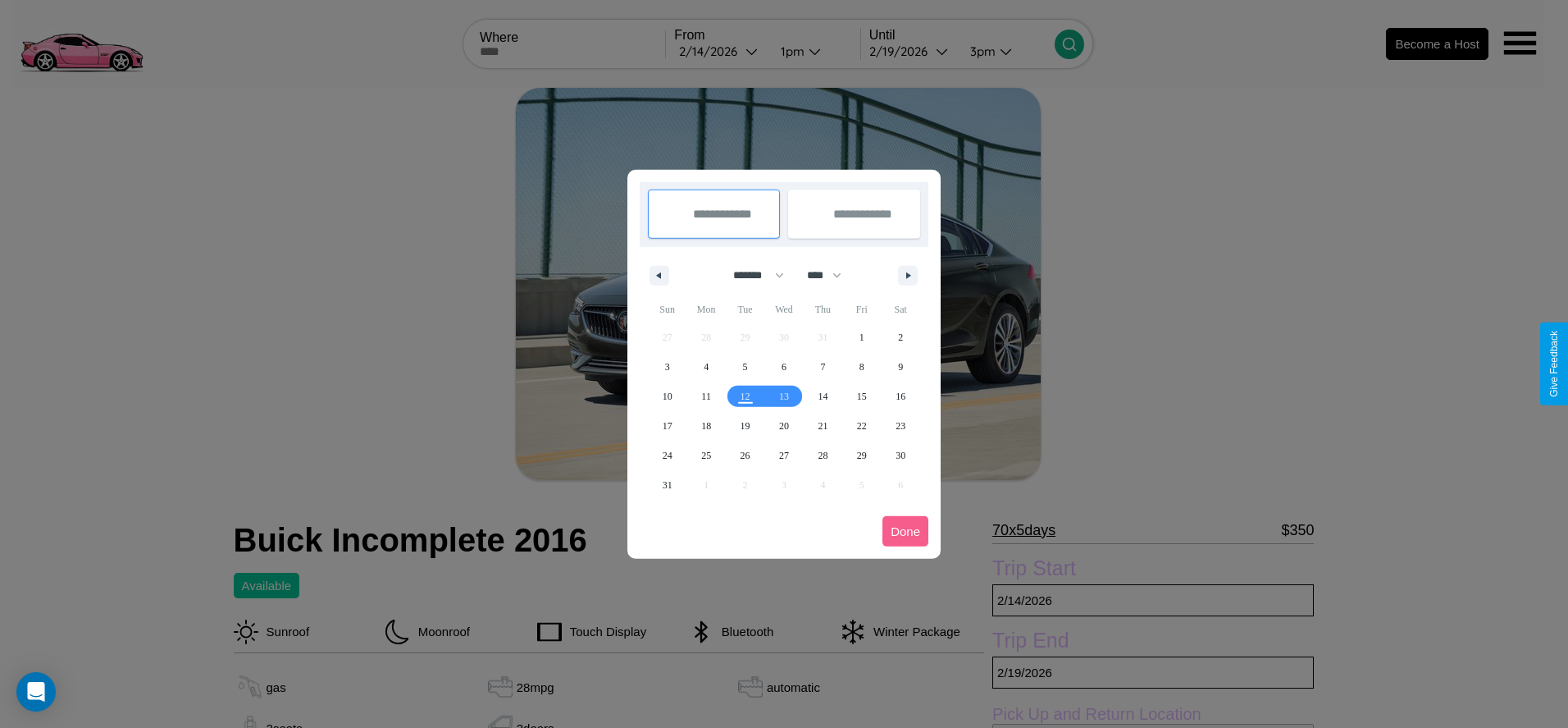
click at [720, 51] on div at bounding box center [784, 364] width 1568 height 728
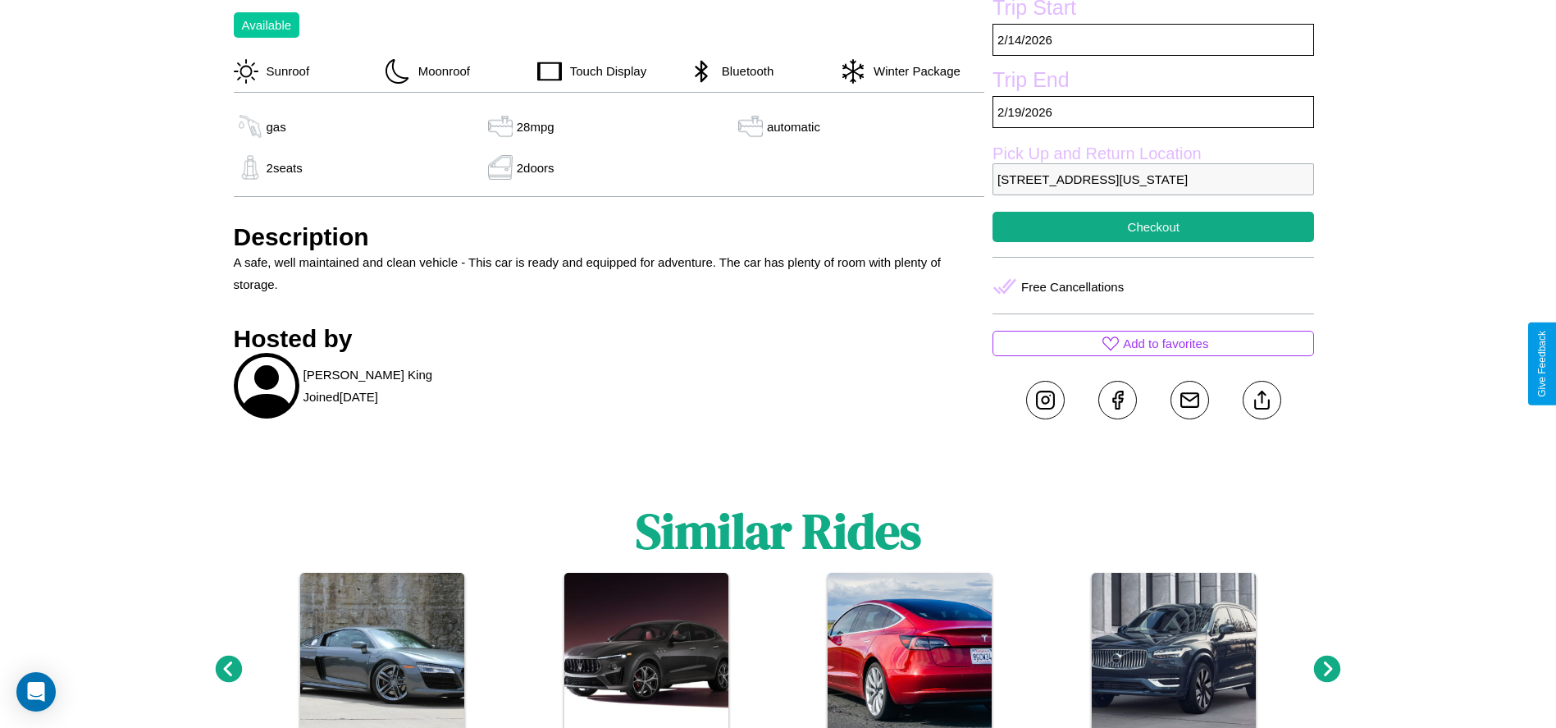
scroll to position [562, 0]
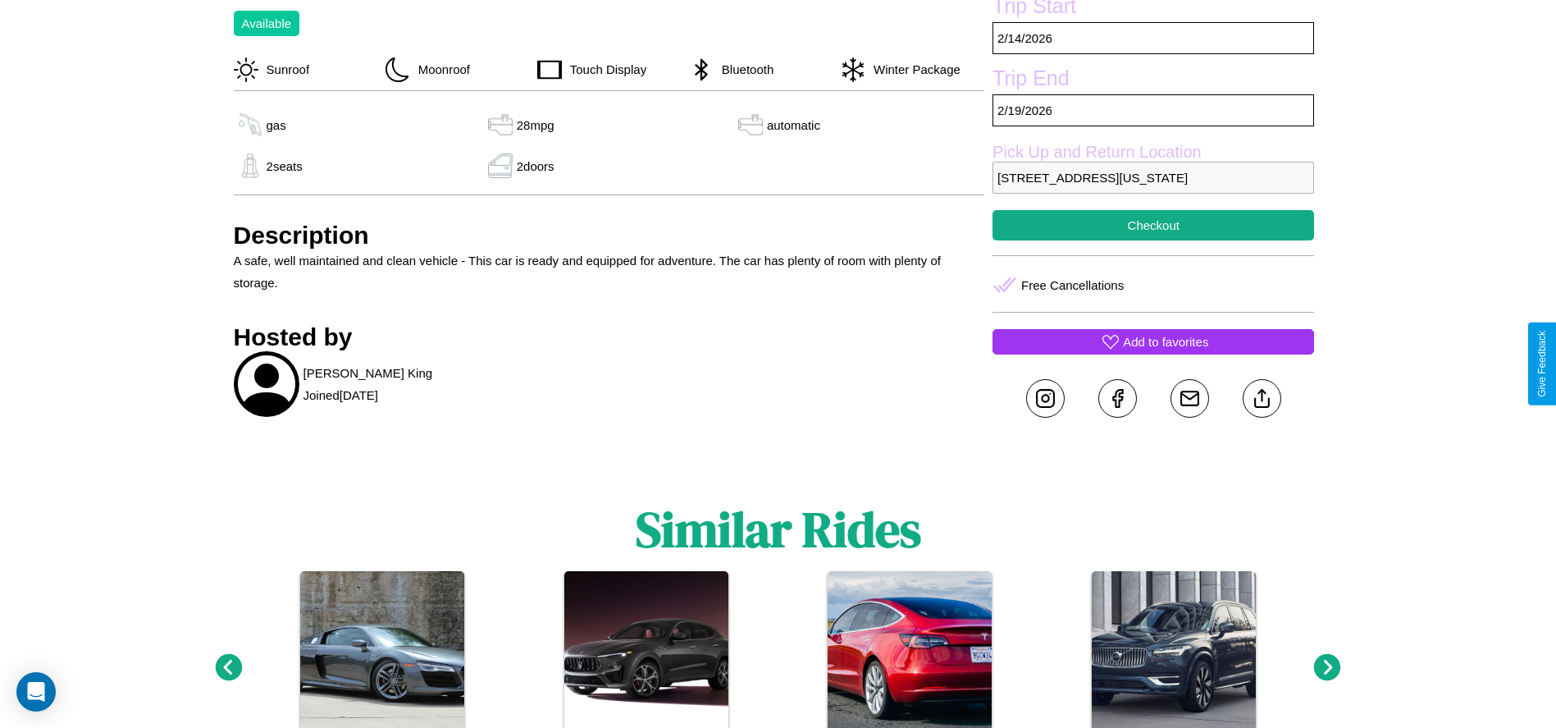
click at [1153, 353] on p "Add to favorites" at bounding box center [1165, 342] width 85 height 22
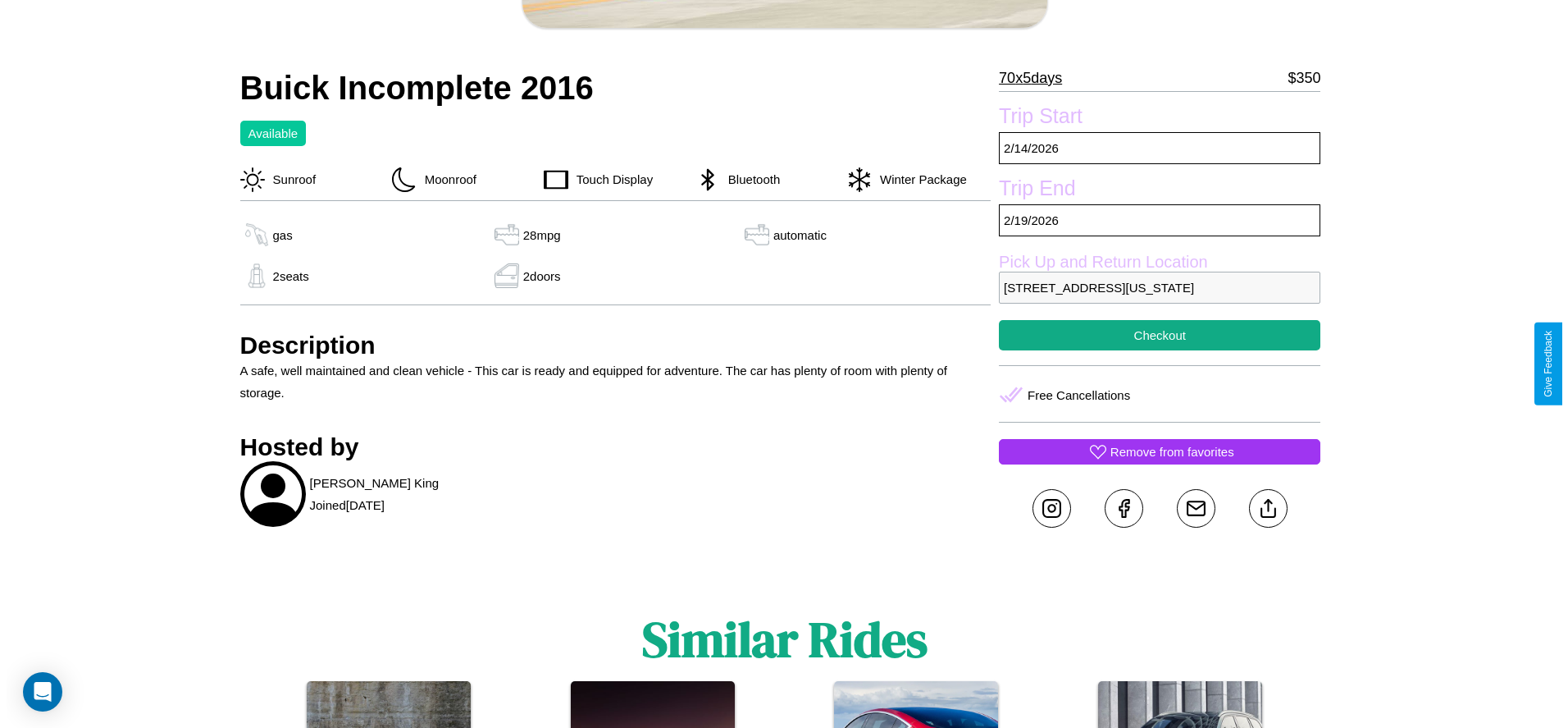
scroll to position [445, 0]
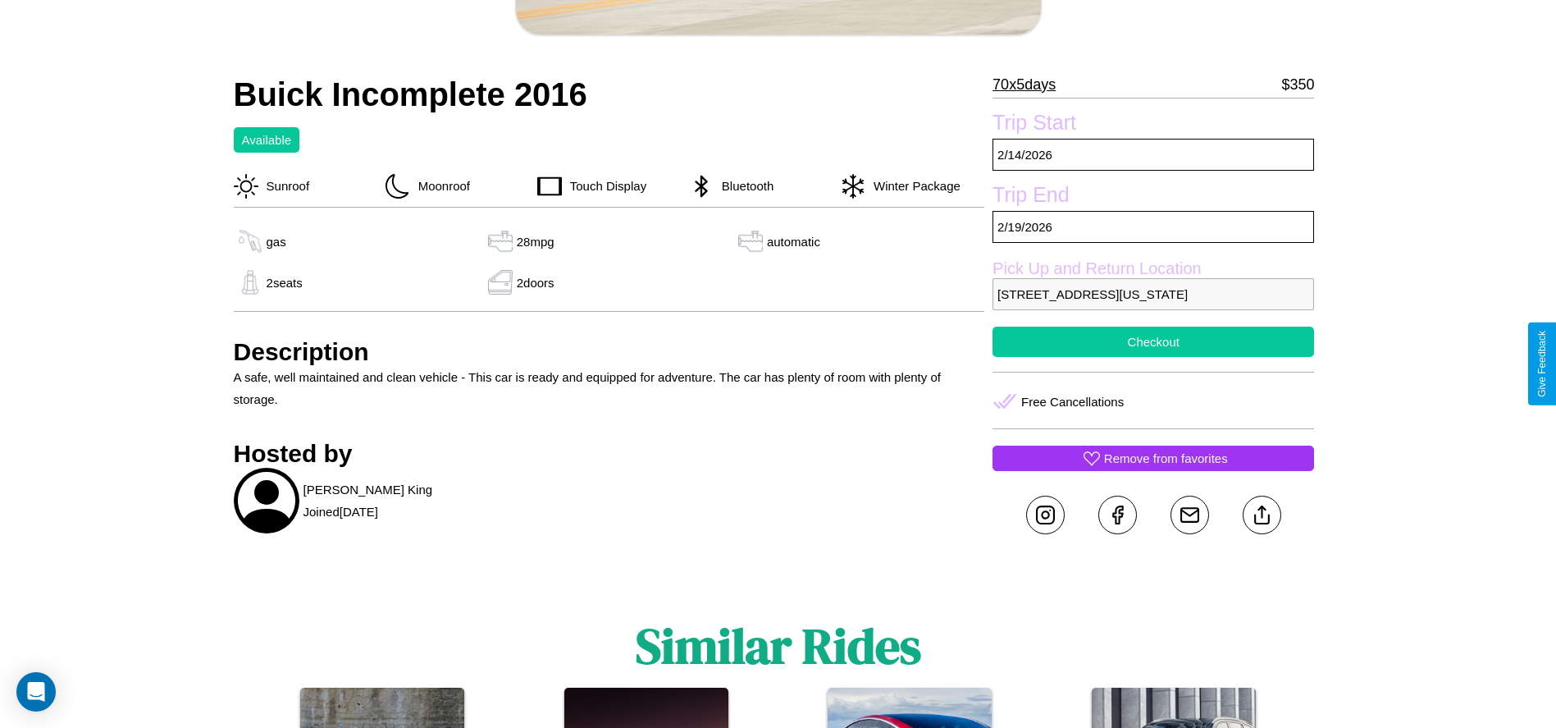
click at [1153, 357] on button "Checkout" at bounding box center [1154, 341] width 322 height 30
